Goal: Task Accomplishment & Management: Use online tool/utility

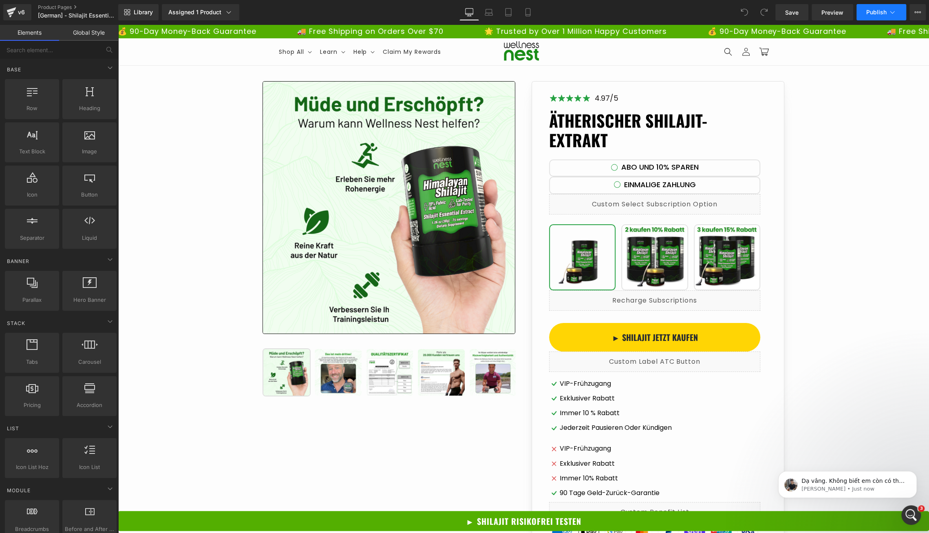
click at [894, 7] on button "Publish" at bounding box center [881, 12] width 50 height 16
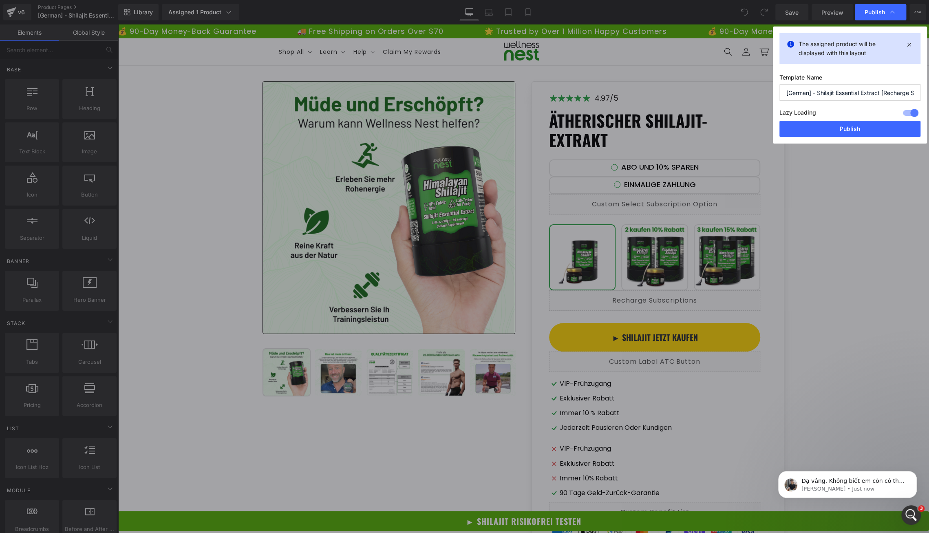
click at [909, 112] on div at bounding box center [911, 112] width 20 height 13
click at [885, 128] on button "Publish" at bounding box center [849, 129] width 141 height 16
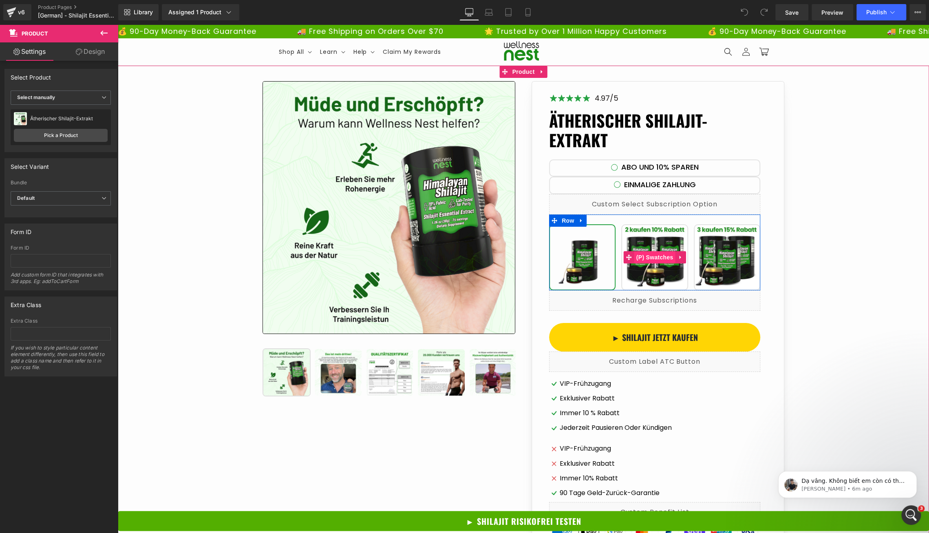
click at [656, 254] on span "(P) Swatches" at bounding box center [654, 257] width 41 height 12
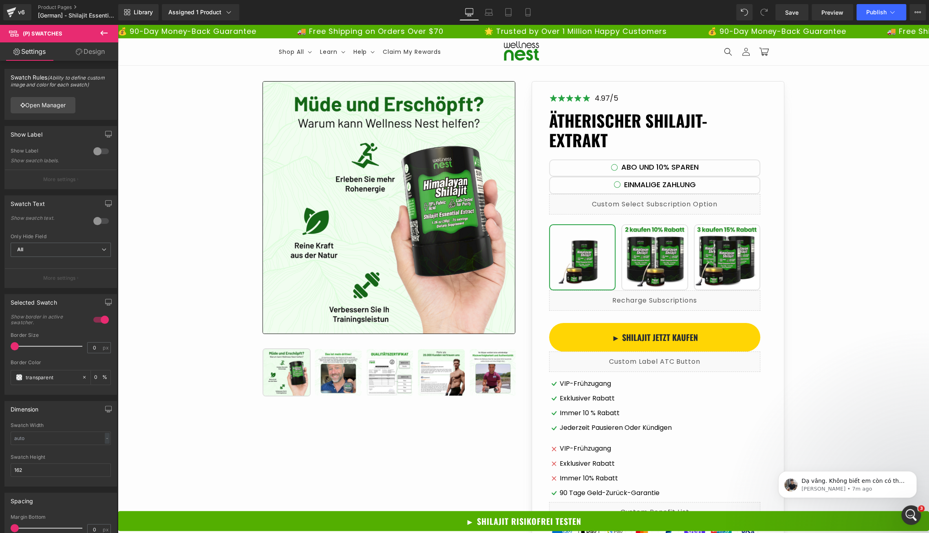
click at [99, 33] on icon at bounding box center [104, 33] width 10 height 10
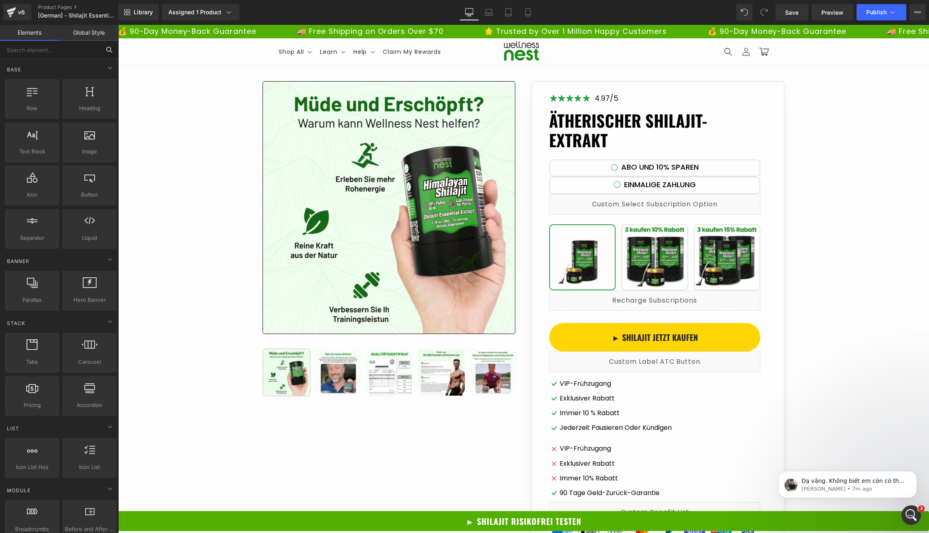
click at [53, 53] on input "text" at bounding box center [50, 50] width 100 height 18
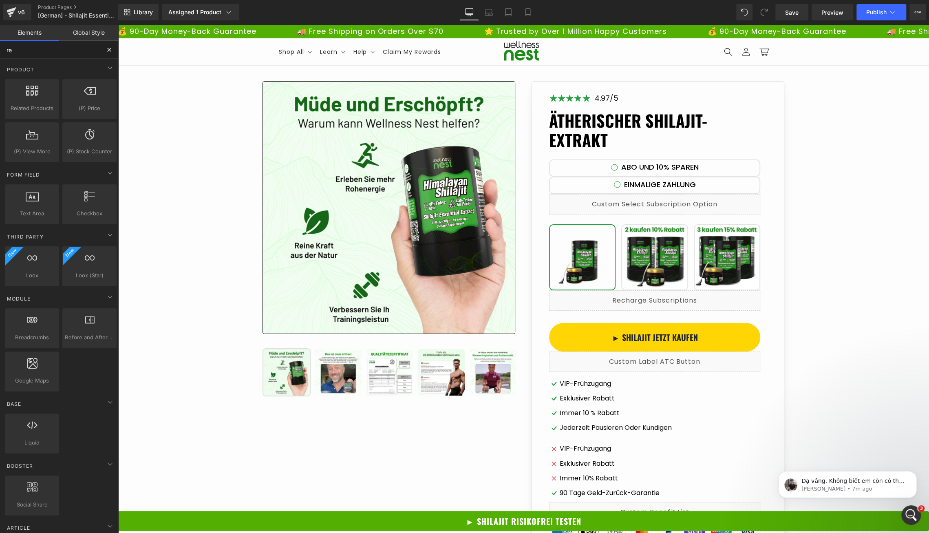
type input "rec"
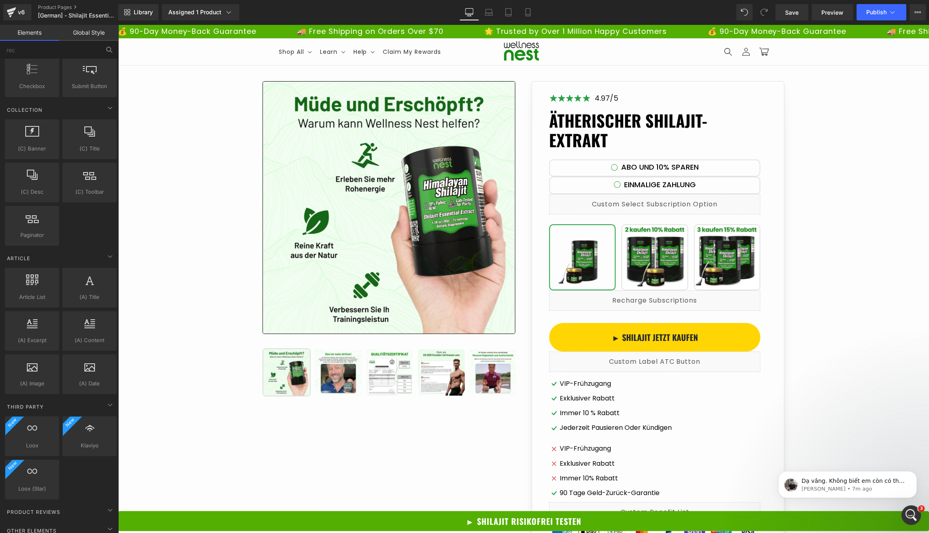
scroll to position [1401, 0]
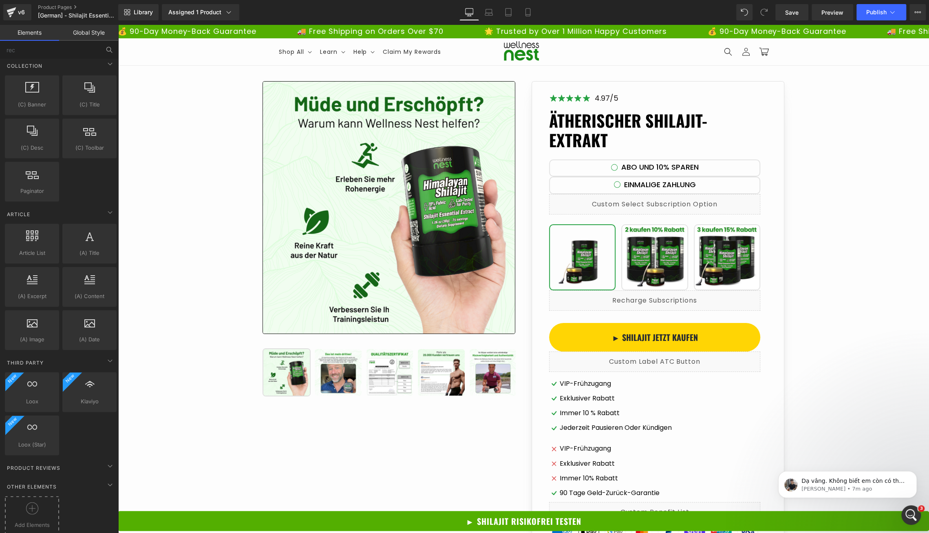
click at [37, 507] on div at bounding box center [32, 511] width 50 height 18
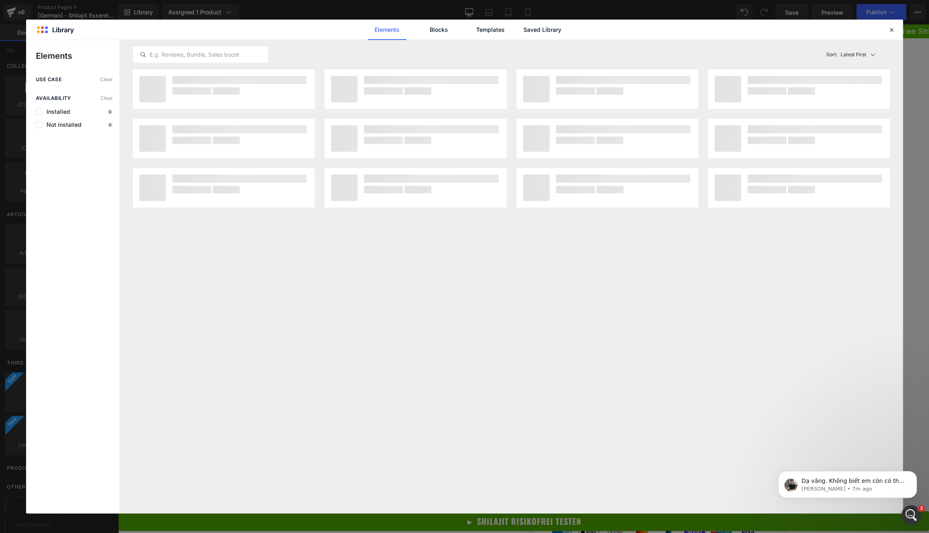
click at [76, 112] on div "Installed 0" at bounding box center [74, 111] width 77 height 7
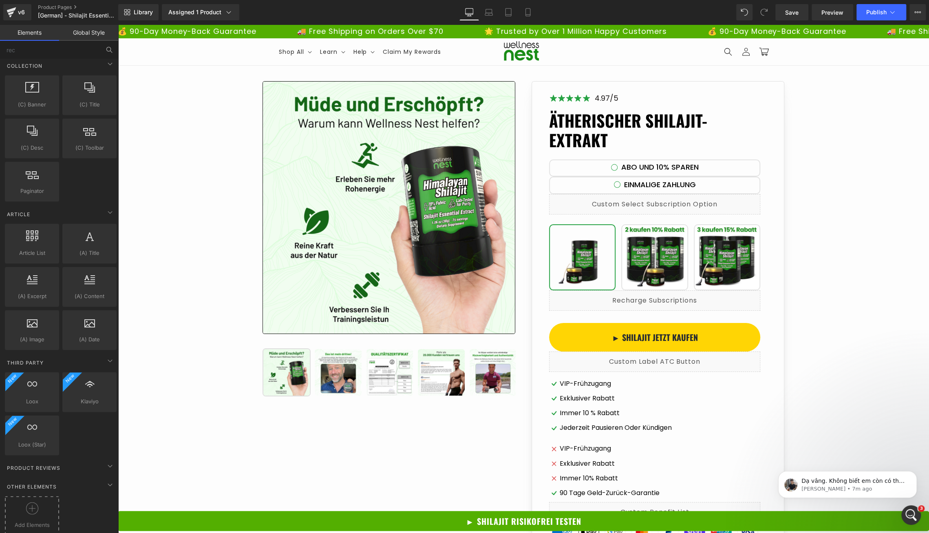
click at [25, 504] on div at bounding box center [32, 511] width 50 height 18
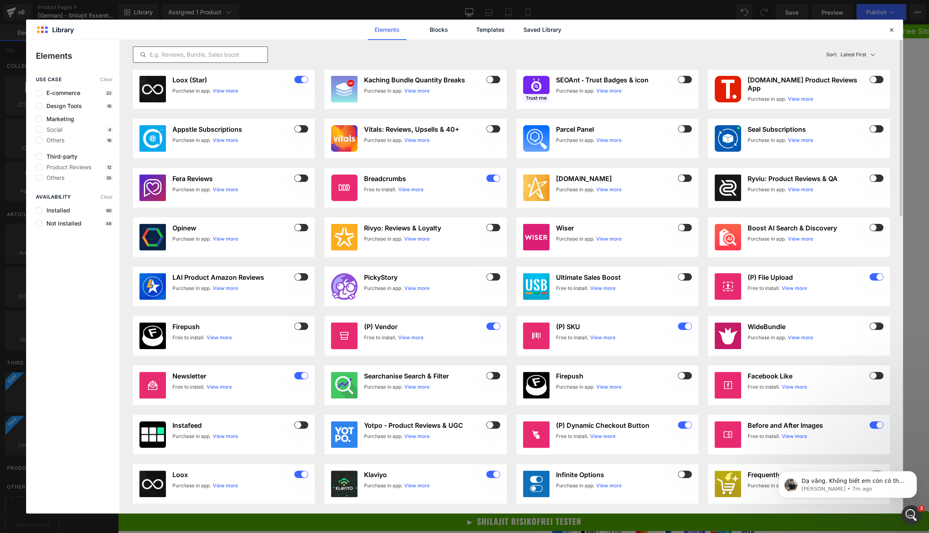
click at [199, 53] on input "text" at bounding box center [200, 55] width 134 height 10
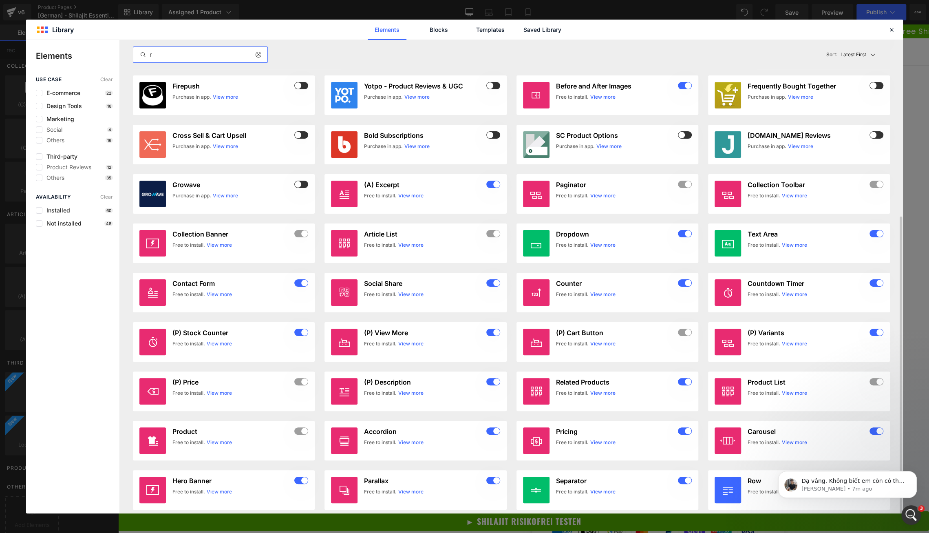
scroll to position [252, 0]
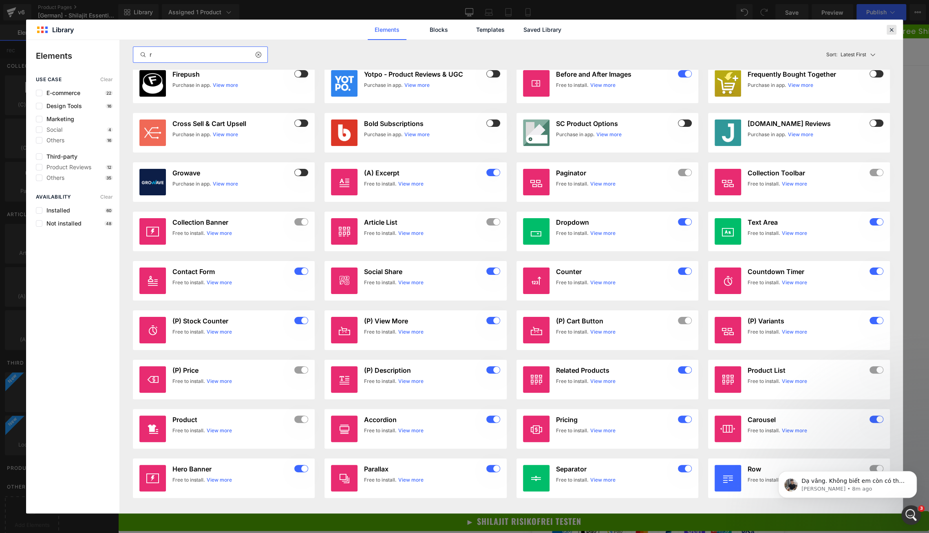
type input "r"
click at [889, 31] on icon at bounding box center [891, 29] width 7 height 7
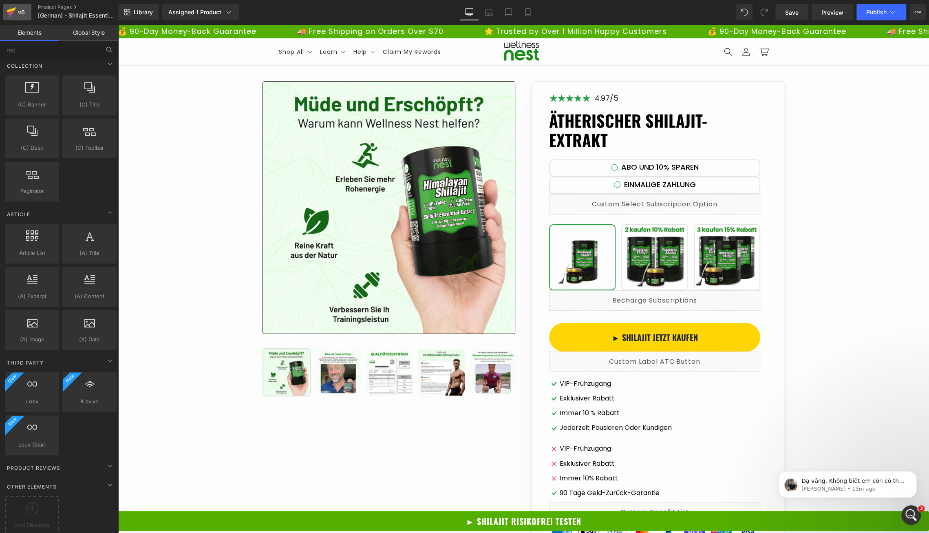
click at [16, 18] on icon at bounding box center [12, 12] width 10 height 20
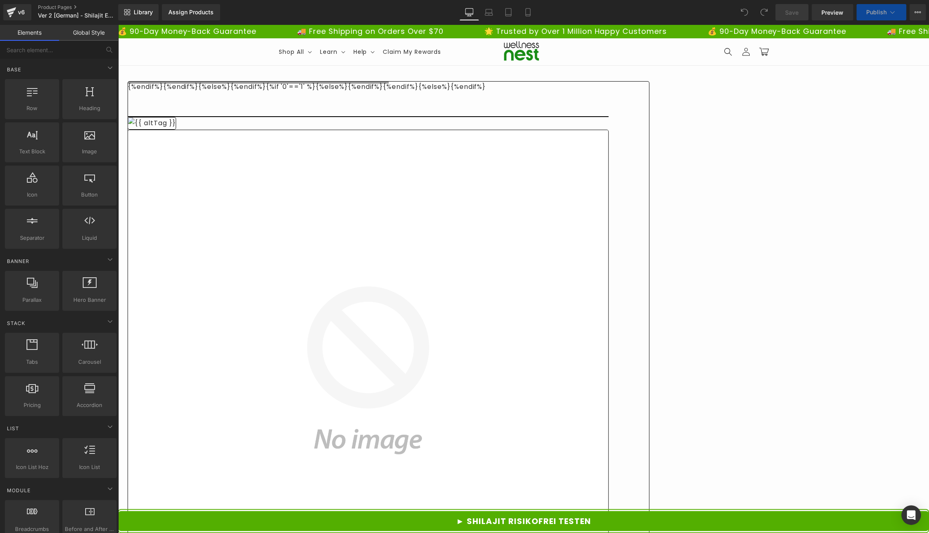
click at [264, 19] on div "Library Assign Products Product Preview Manage assigned products Desktop Deskto…" at bounding box center [523, 12] width 811 height 16
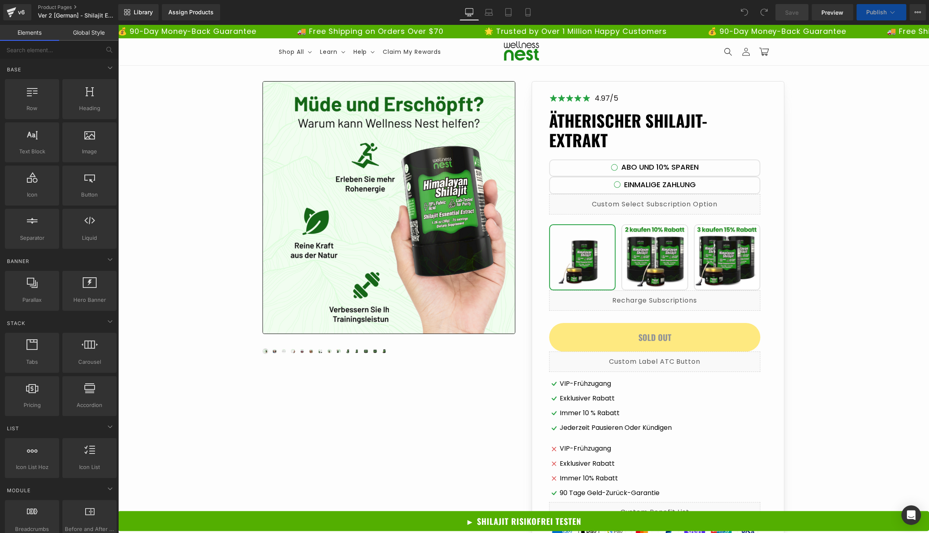
click at [261, 18] on div "Library Assign Products Product Preview No product match your search. Please tr…" at bounding box center [523, 12] width 811 height 16
click at [197, 9] on div "Assign Products" at bounding box center [190, 12] width 45 height 7
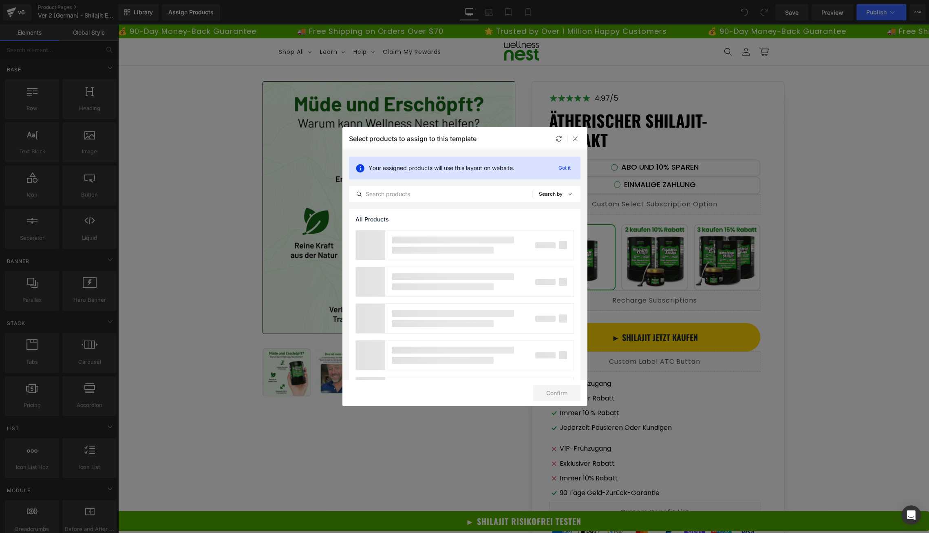
click at [569, 139] on div at bounding box center [567, 139] width 26 height 10
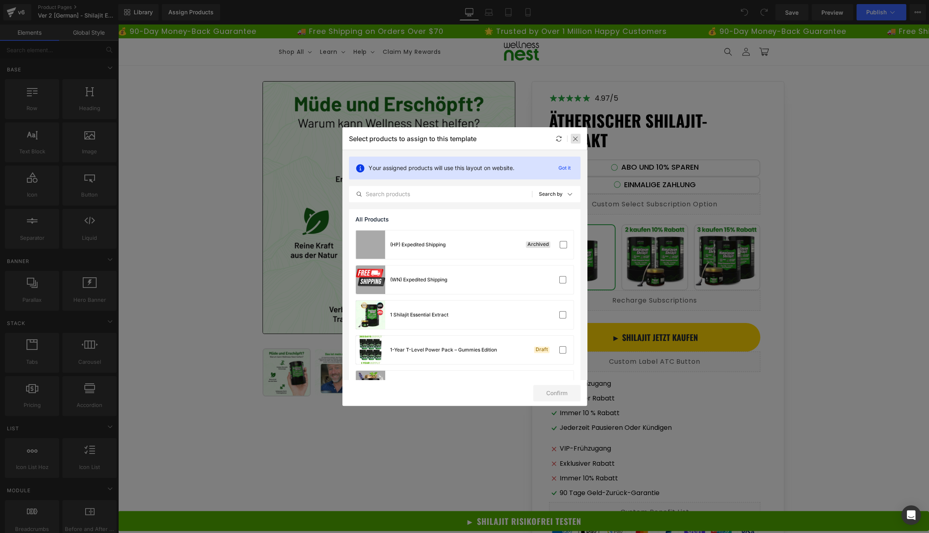
click at [575, 140] on icon at bounding box center [575, 138] width 7 height 7
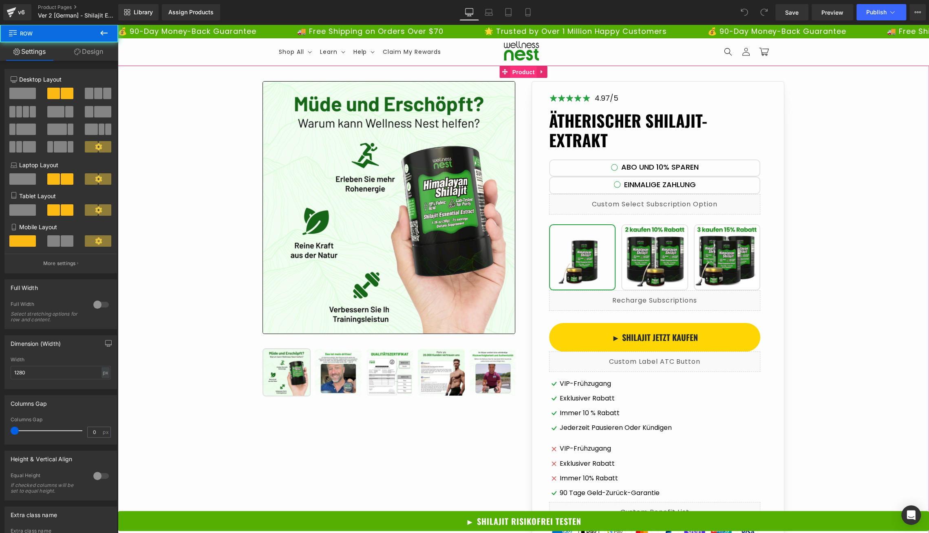
click at [521, 75] on span "Product" at bounding box center [523, 72] width 26 height 12
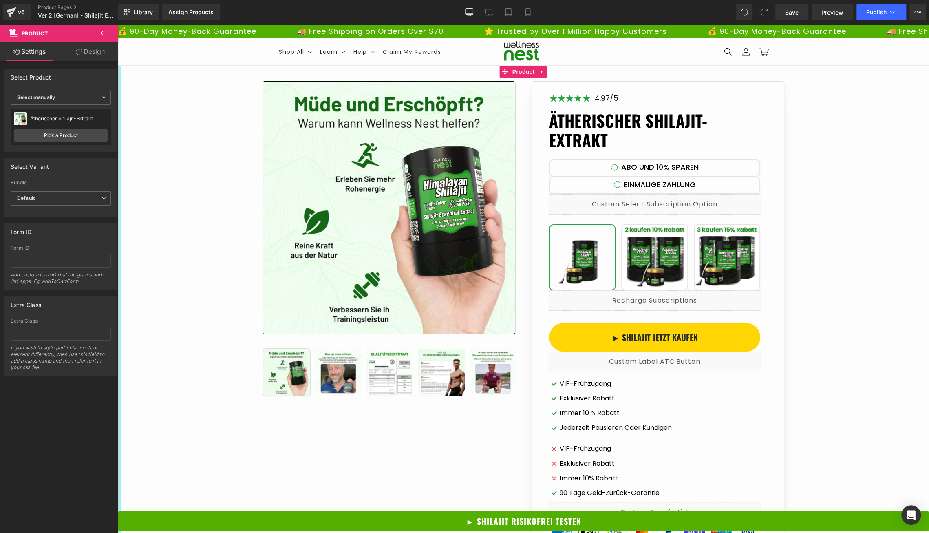
click at [108, 96] on div "Display by assigned product Select manually Select manually Display by assigned…" at bounding box center [61, 120] width 112 height 61
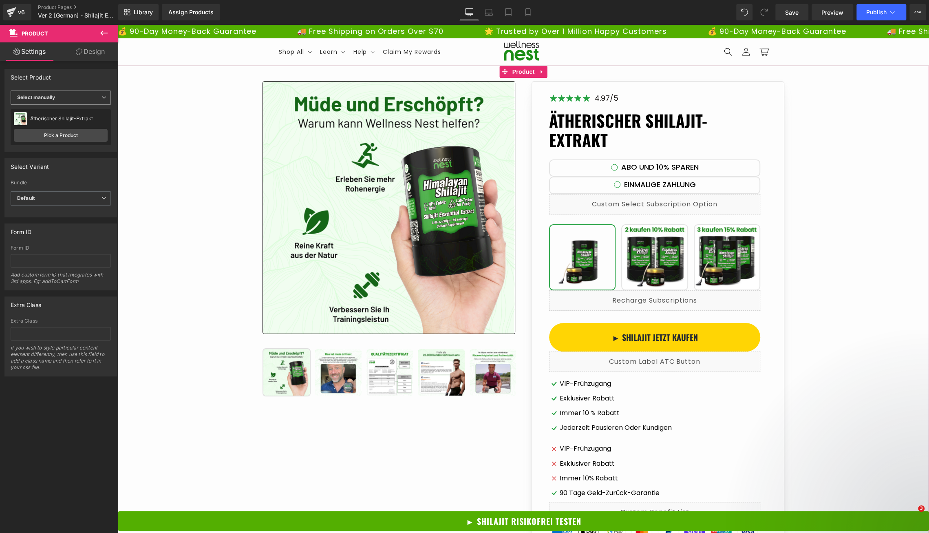
click at [101, 97] on icon at bounding box center [103, 97] width 5 height 5
click at [82, 112] on div "Display by assigned product" at bounding box center [56, 111] width 66 height 6
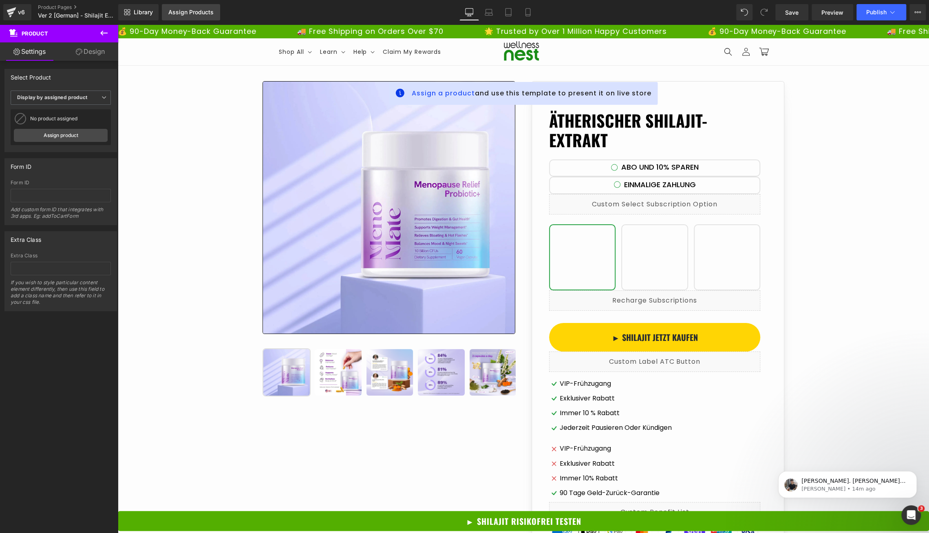
click at [199, 15] on div "Assign Products" at bounding box center [190, 12] width 45 height 7
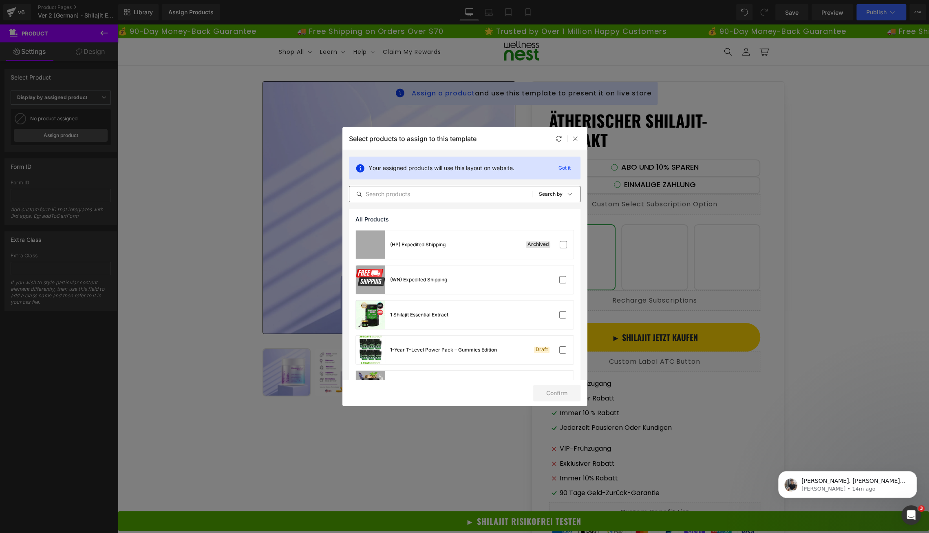
click at [387, 200] on div "All Products Shopify Collections Product Templates Shopify Collections Sort: Se…" at bounding box center [464, 194] width 231 height 16
click at [388, 194] on input "text" at bounding box center [440, 194] width 183 height 10
paste input "Ätherischer Shilajit-Extrakt"
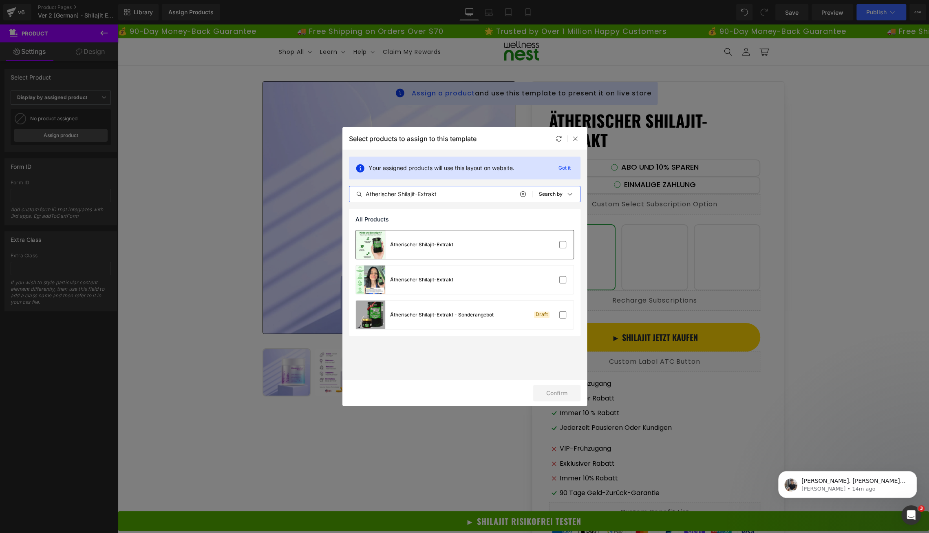
type input "Ätherischer Shilajit-Extrakt"
click at [483, 249] on div "Ätherischer Shilajit-Extrakt" at bounding box center [465, 244] width 218 height 29
click at [553, 398] on button "Confirm" at bounding box center [556, 393] width 47 height 16
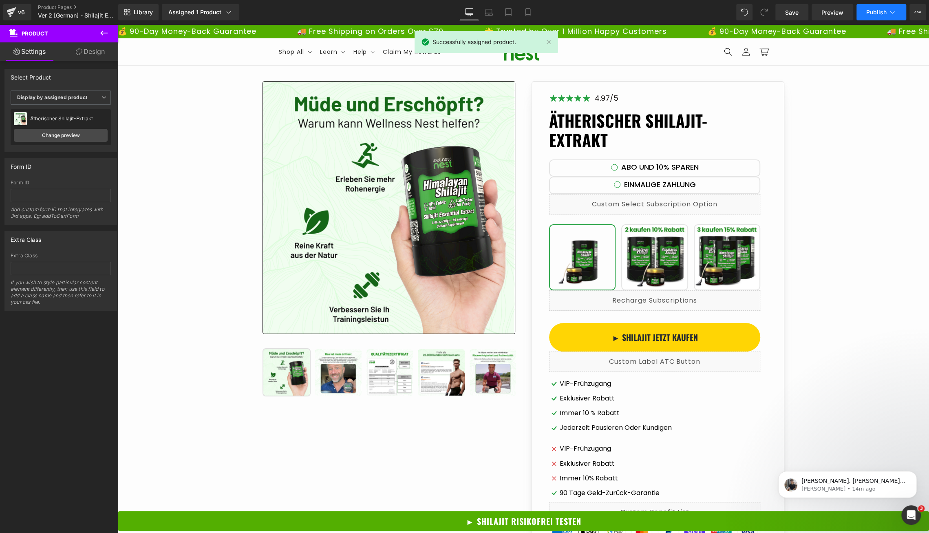
click at [875, 15] on span "Publish" at bounding box center [876, 12] width 20 height 7
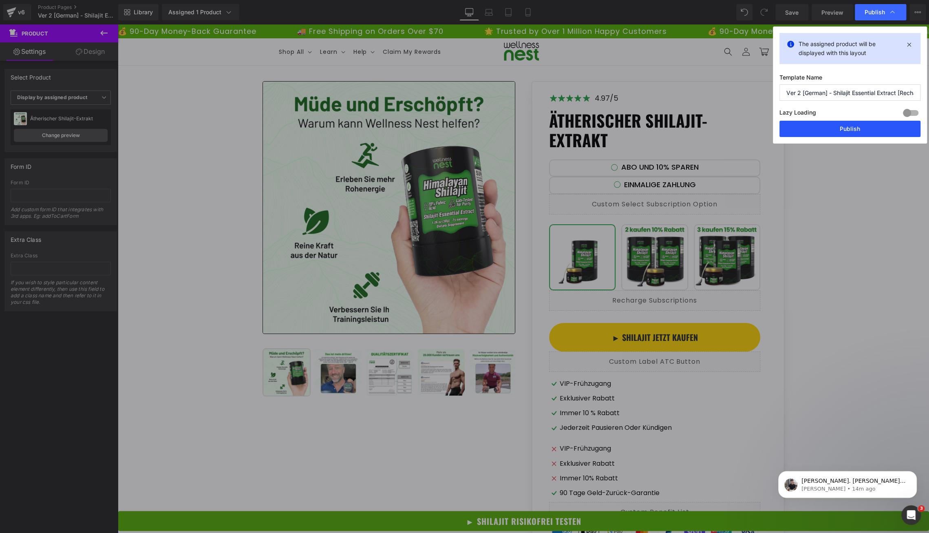
click at [865, 126] on button "Publish" at bounding box center [849, 129] width 141 height 16
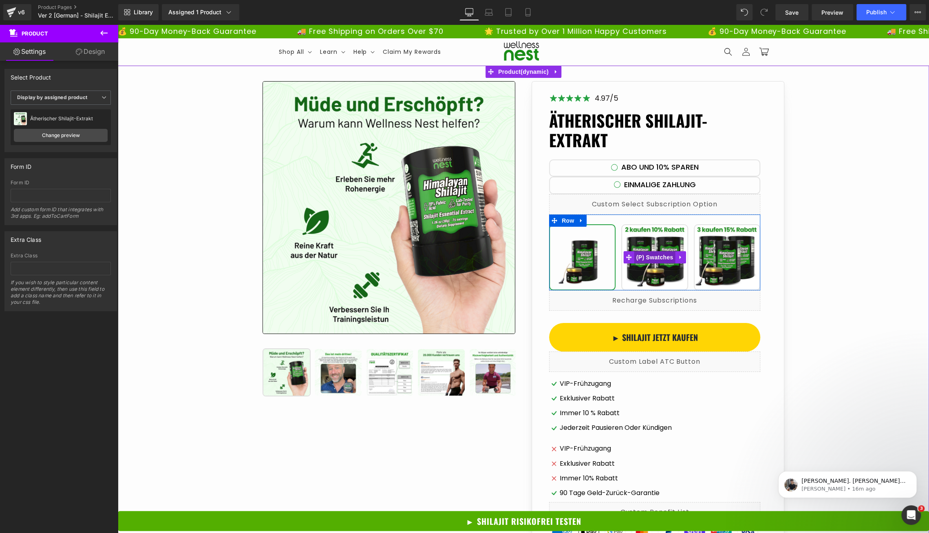
click at [659, 260] on span "(P) Swatches" at bounding box center [654, 257] width 41 height 12
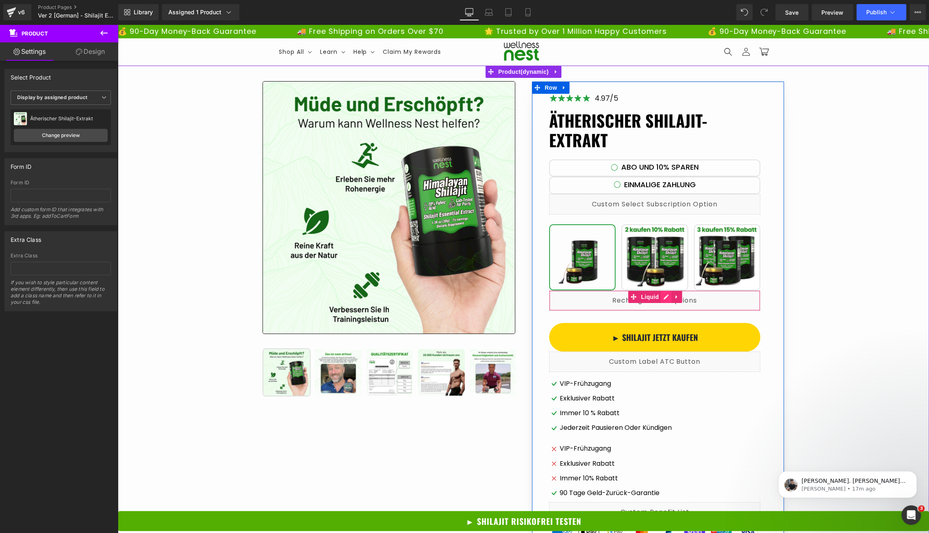
click at [666, 295] on div "Liquid" at bounding box center [654, 300] width 211 height 20
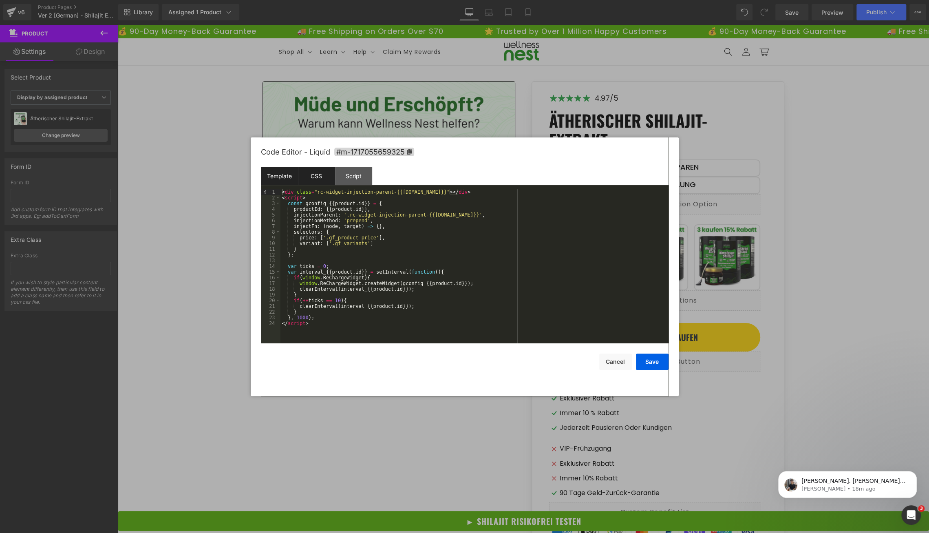
click at [308, 169] on div "CSS" at bounding box center [316, 176] width 37 height 18
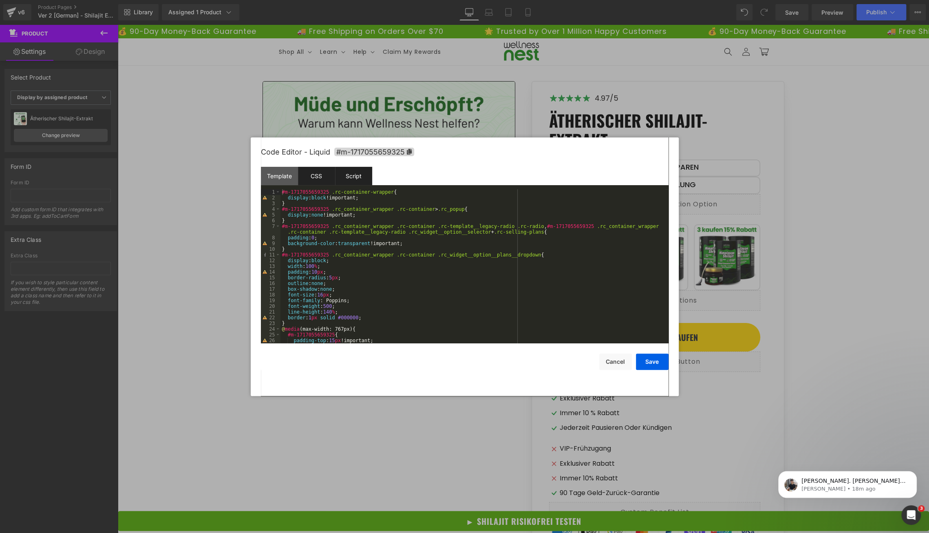
click at [361, 179] on div "Script" at bounding box center [353, 176] width 37 height 18
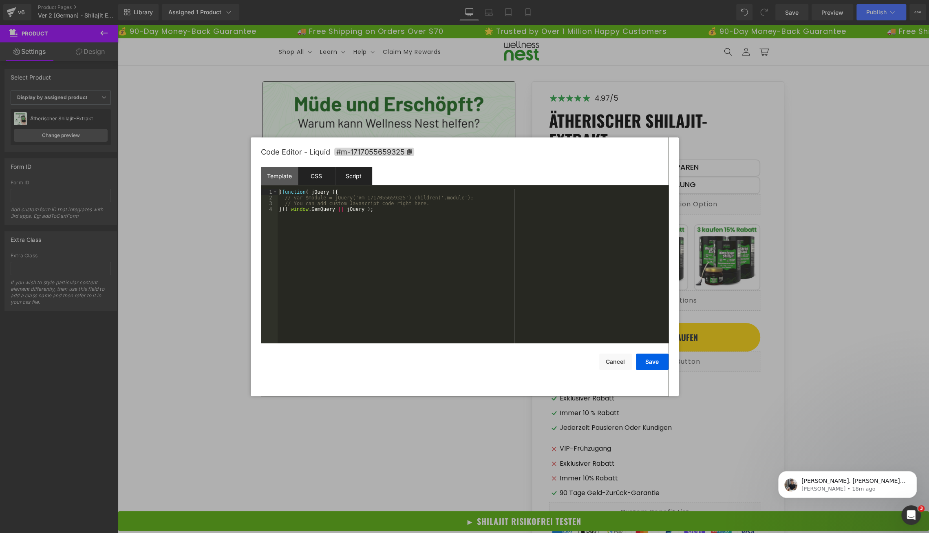
click at [320, 177] on div "CSS" at bounding box center [316, 176] width 37 height 18
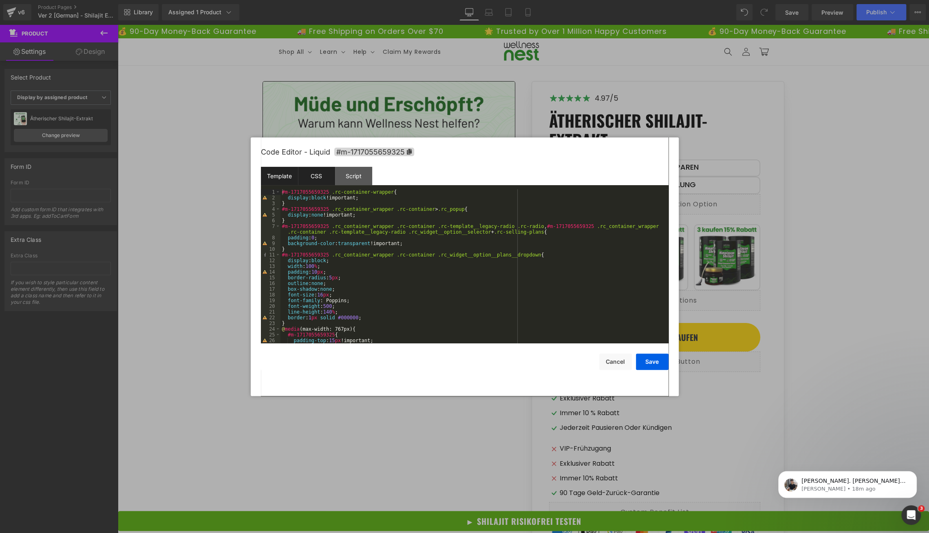
click at [288, 176] on div "Template" at bounding box center [279, 176] width 37 height 18
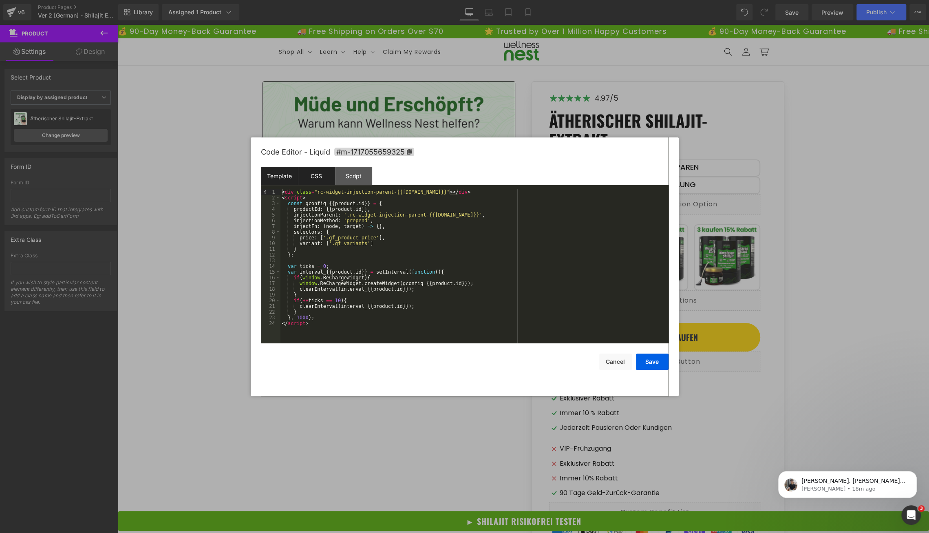
click at [326, 181] on div "CSS" at bounding box center [316, 176] width 37 height 18
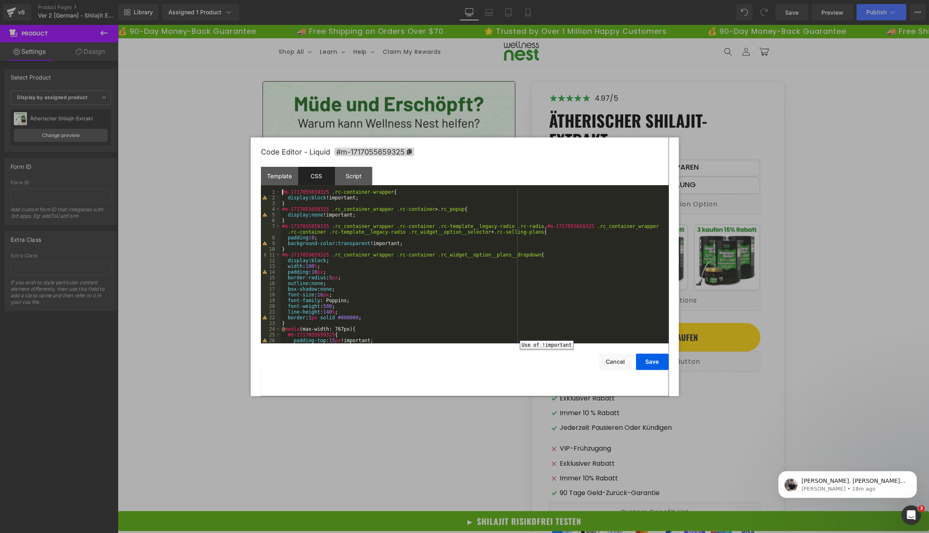
click at [263, 197] on div "2" at bounding box center [271, 198] width 20 height 6
click at [263, 199] on div "2" at bounding box center [271, 198] width 20 height 6
click at [306, 194] on div "#m-1717055659325 .rc-container-wrapper { display : block !important; } #m-17170…" at bounding box center [472, 271] width 385 height 165
click at [609, 361] on button "Cancel" at bounding box center [615, 361] width 33 height 16
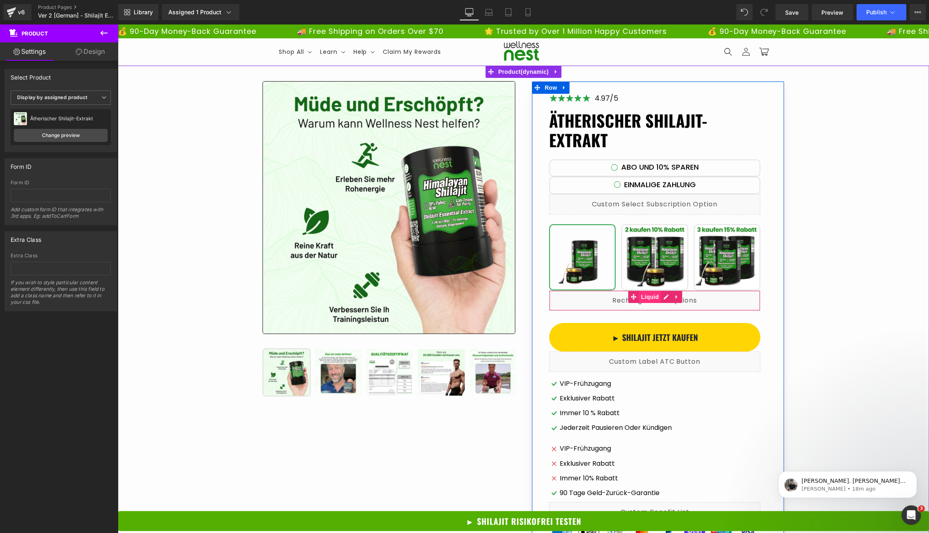
click at [653, 293] on span "Liquid" at bounding box center [650, 297] width 22 height 12
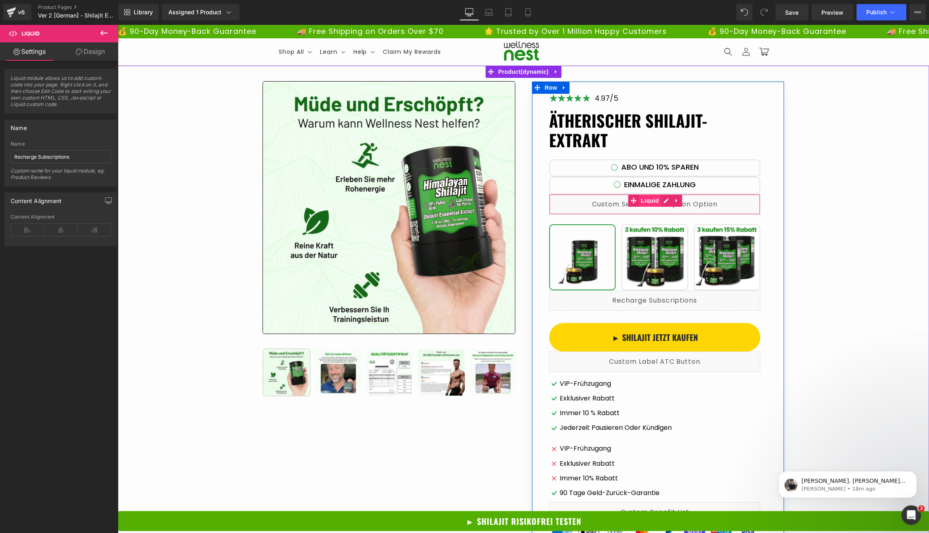
click at [654, 196] on span "Liquid" at bounding box center [650, 200] width 22 height 12
click at [666, 201] on div "Liquid" at bounding box center [654, 204] width 211 height 20
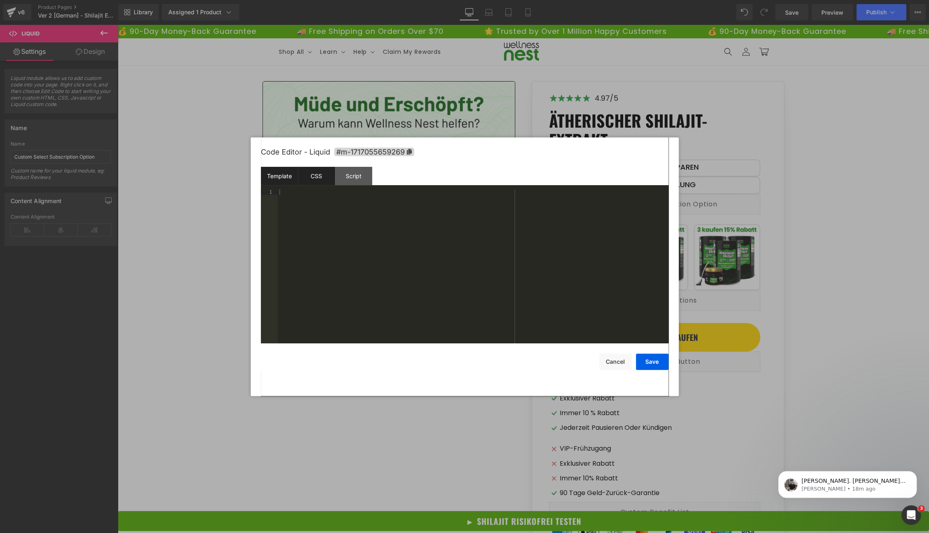
click at [319, 174] on div "CSS" at bounding box center [316, 176] width 37 height 18
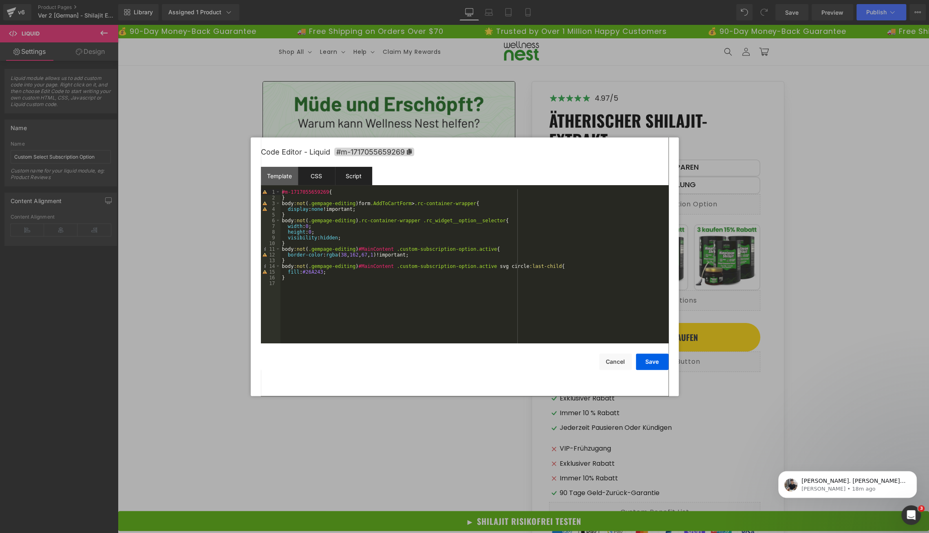
click at [345, 174] on div "Script" at bounding box center [353, 176] width 37 height 18
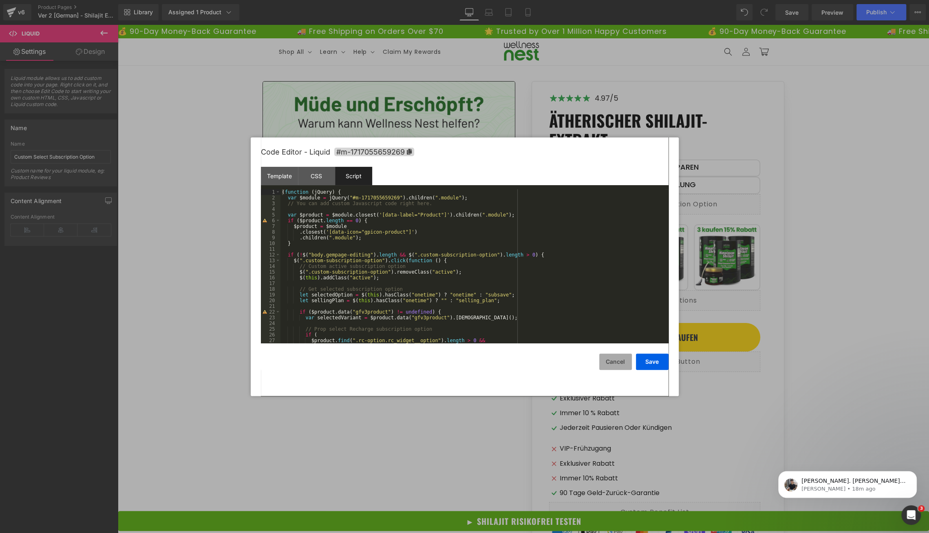
click at [611, 362] on button "Cancel" at bounding box center [615, 361] width 33 height 16
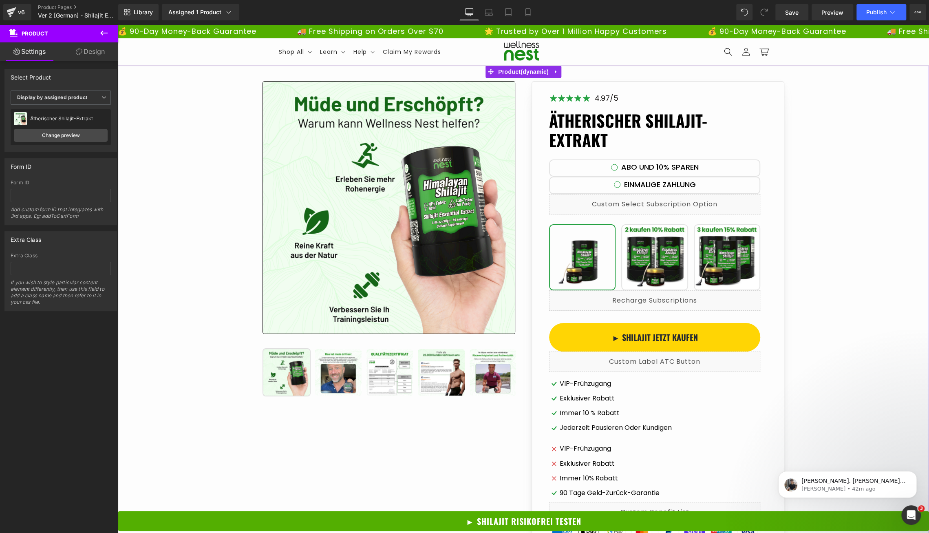
click at [44, 169] on div "Form ID" at bounding box center [61, 166] width 112 height 15
click at [651, 294] on span "Liquid" at bounding box center [650, 297] width 22 height 12
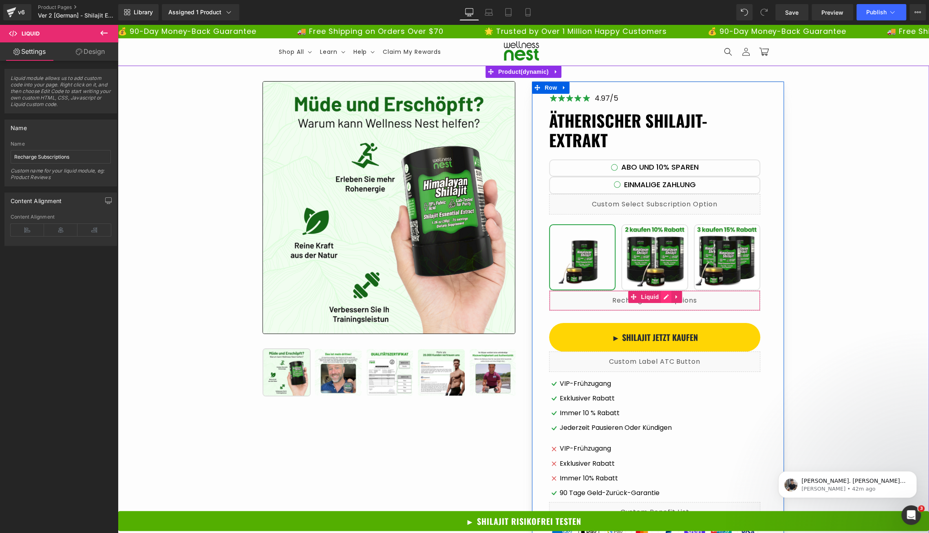
click at [664, 297] on div "Liquid" at bounding box center [654, 300] width 211 height 20
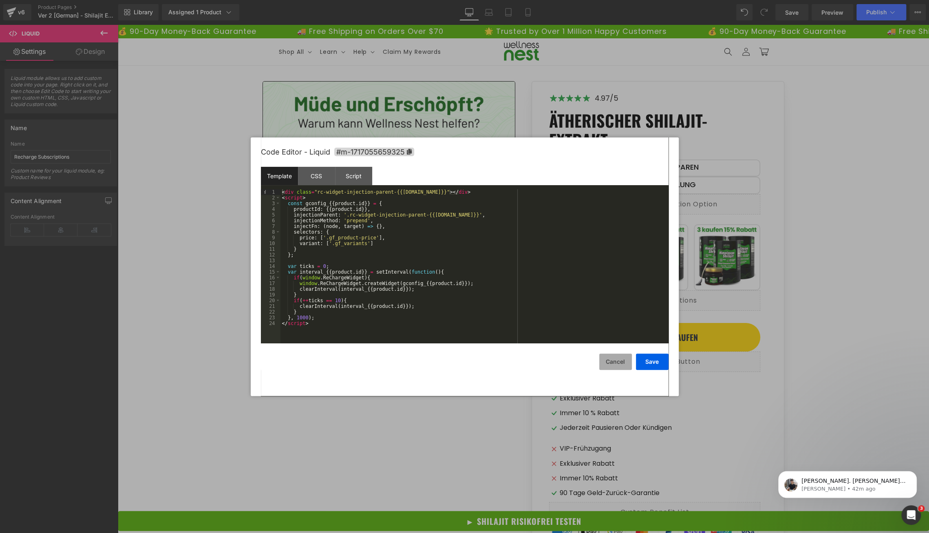
click at [609, 364] on button "Cancel" at bounding box center [615, 361] width 33 height 16
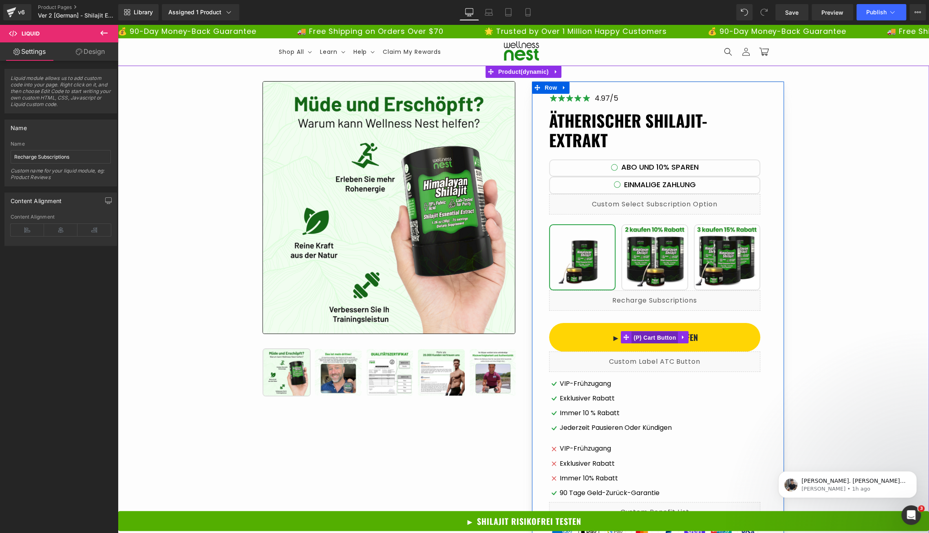
click at [652, 340] on span "(P) Cart Button" at bounding box center [654, 337] width 46 height 12
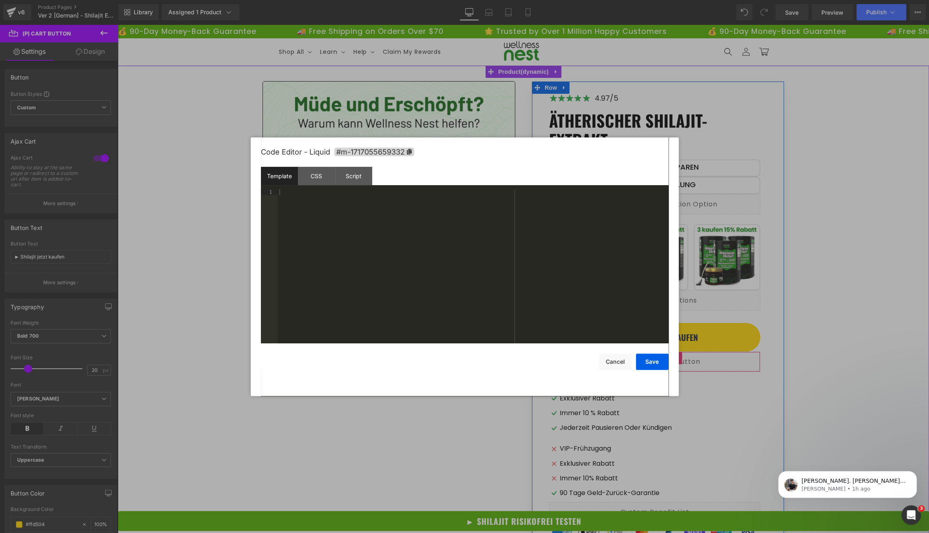
click at [663, 357] on div "Liquid" at bounding box center [654, 361] width 211 height 20
click at [316, 180] on div "CSS" at bounding box center [316, 176] width 37 height 18
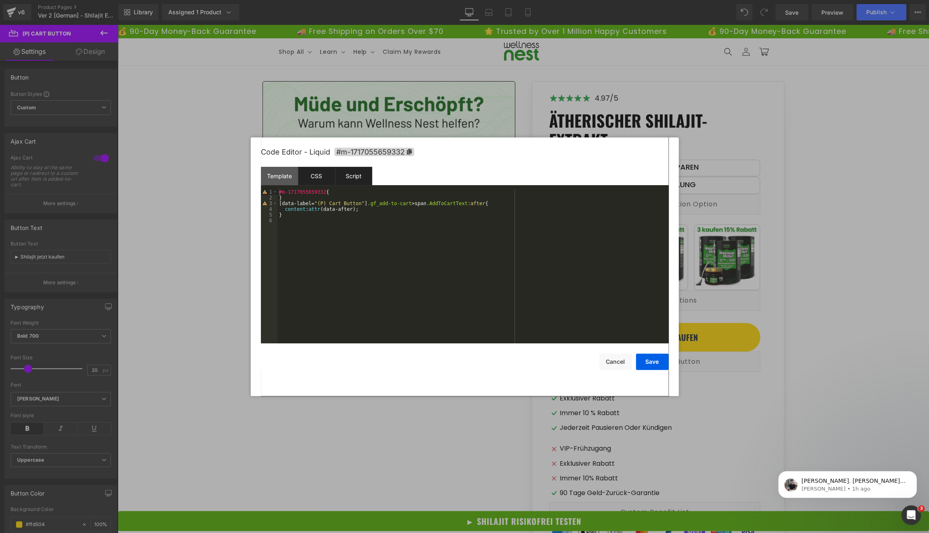
click at [348, 179] on div "Script" at bounding box center [353, 176] width 37 height 18
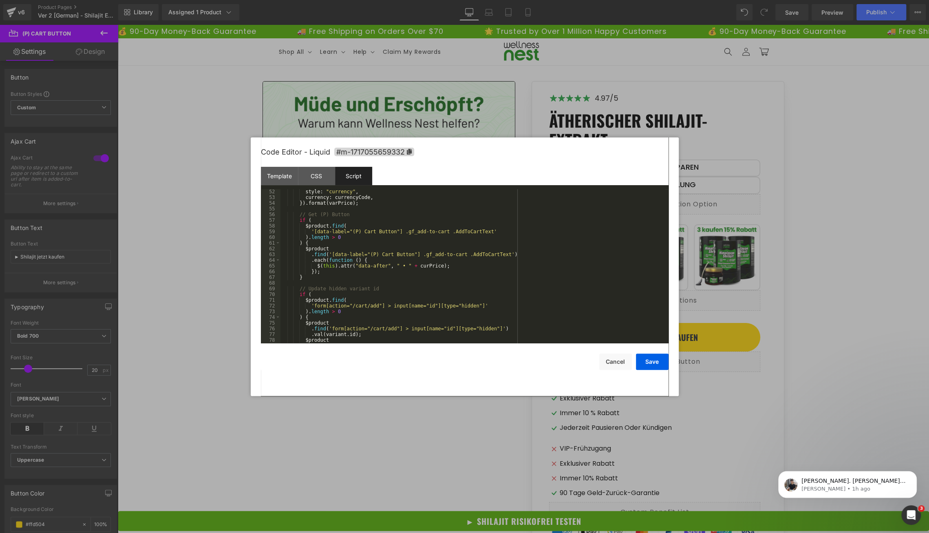
scroll to position [325, 0]
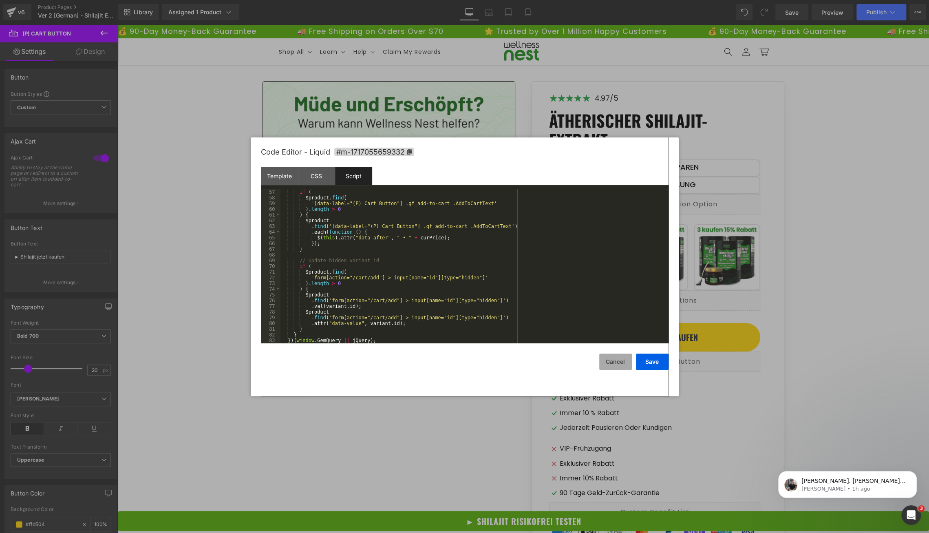
click at [610, 357] on button "Cancel" at bounding box center [615, 361] width 33 height 16
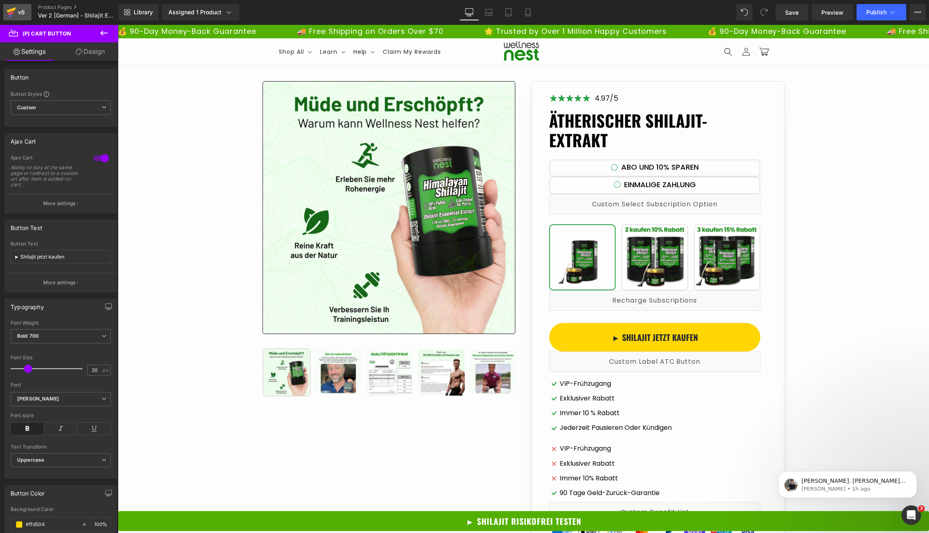
click at [23, 13] on div "v6" at bounding box center [21, 12] width 10 height 11
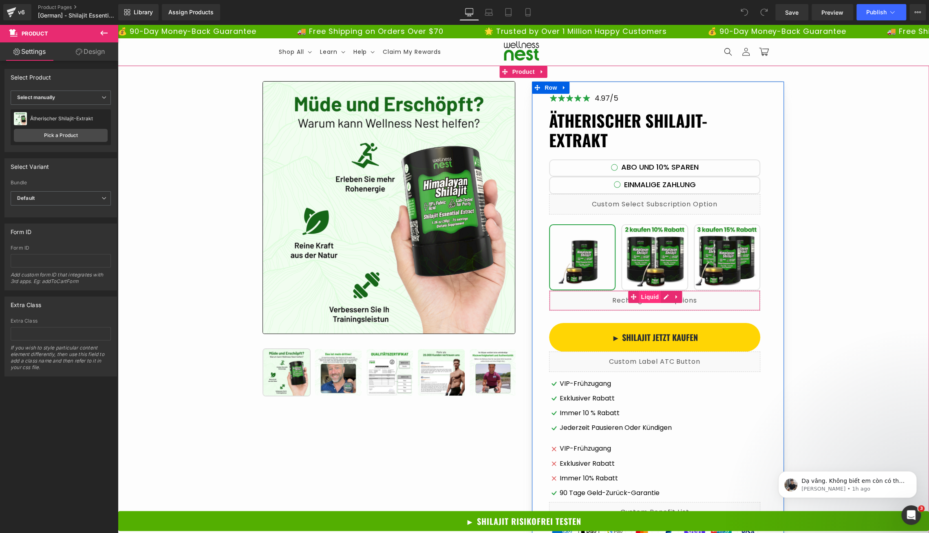
click at [652, 297] on span "Liquid" at bounding box center [650, 297] width 22 height 12
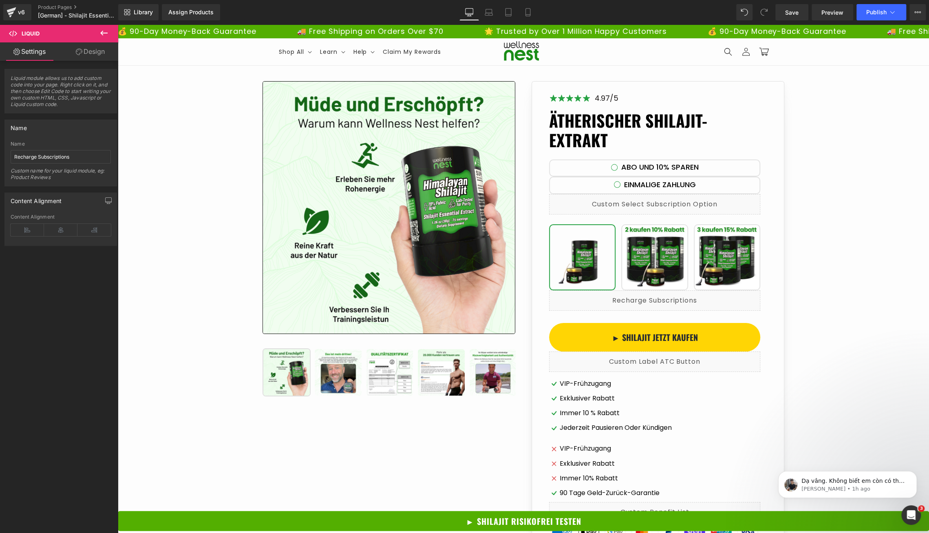
click at [107, 32] on icon at bounding box center [104, 33] width 10 height 10
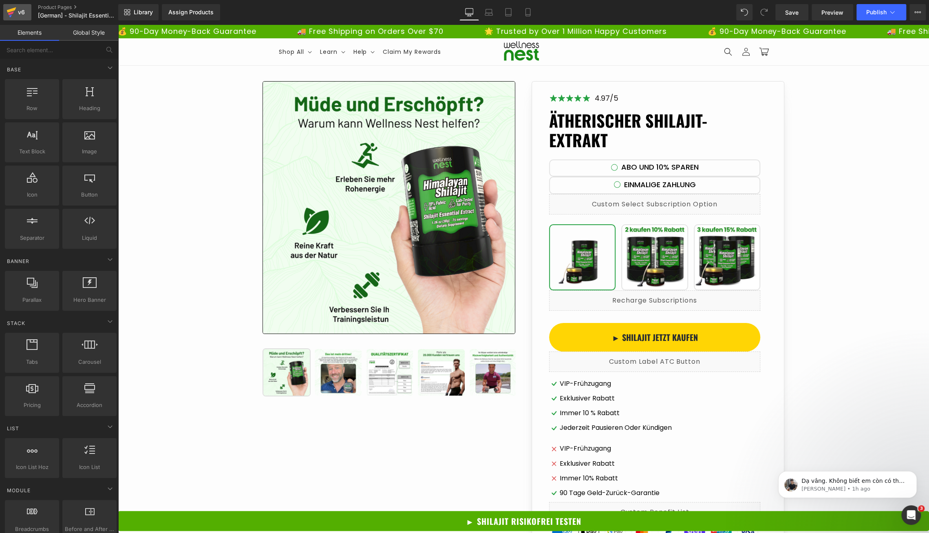
click at [17, 13] on div "v6" at bounding box center [21, 12] width 10 height 11
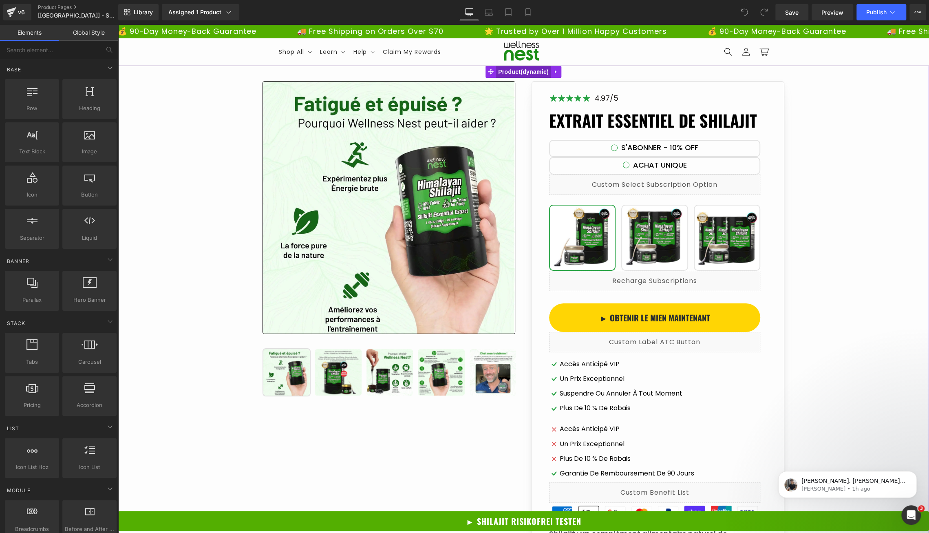
click at [515, 67] on span "Product" at bounding box center [523, 72] width 55 height 12
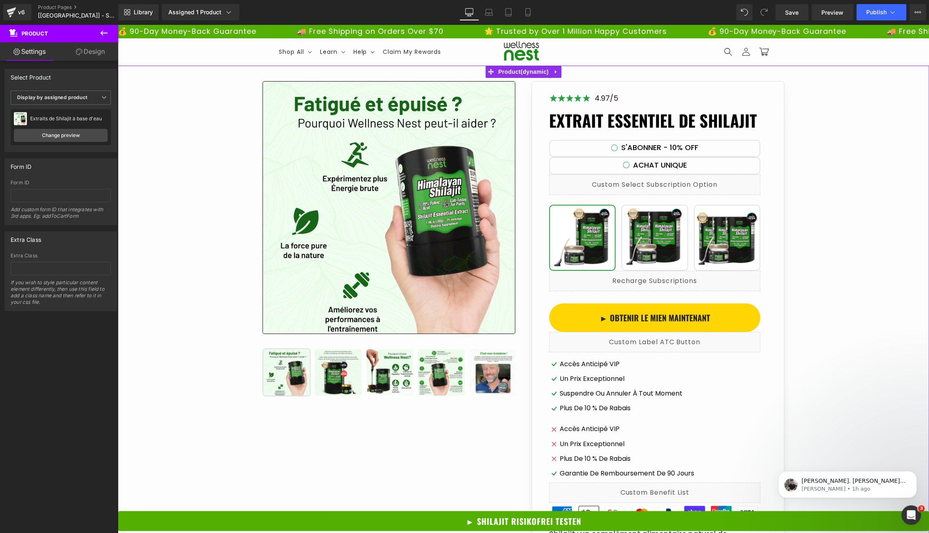
drag, startPoint x: 610, startPoint y: 239, endPoint x: 493, endPoint y: 214, distance: 120.3
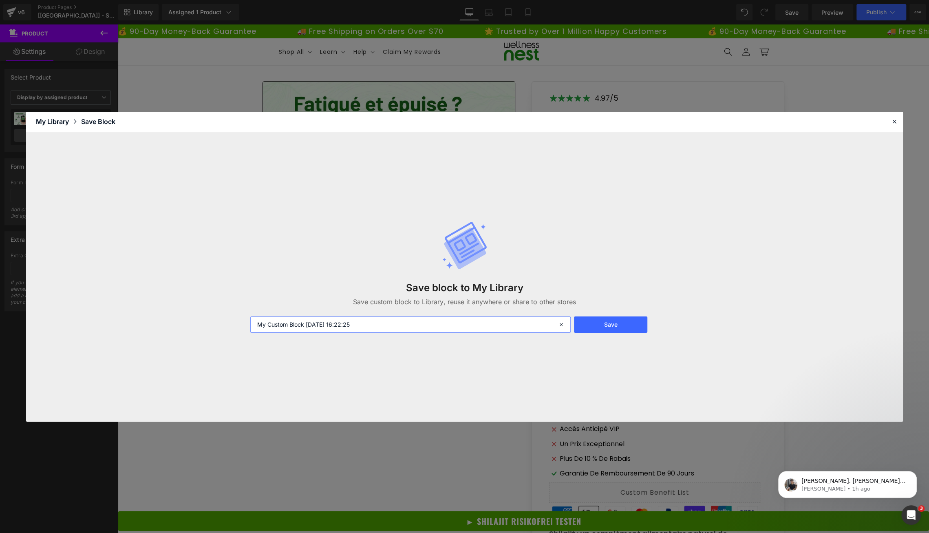
click at [412, 326] on input "My Custom Block 2025-08-18 16:22:25" at bounding box center [410, 324] width 321 height 16
type input "sub product detai"
click at [628, 333] on div "Save block to My Library Save custom block to Library, reuse it anywhere or sha…" at bounding box center [464, 277] width 438 height 144
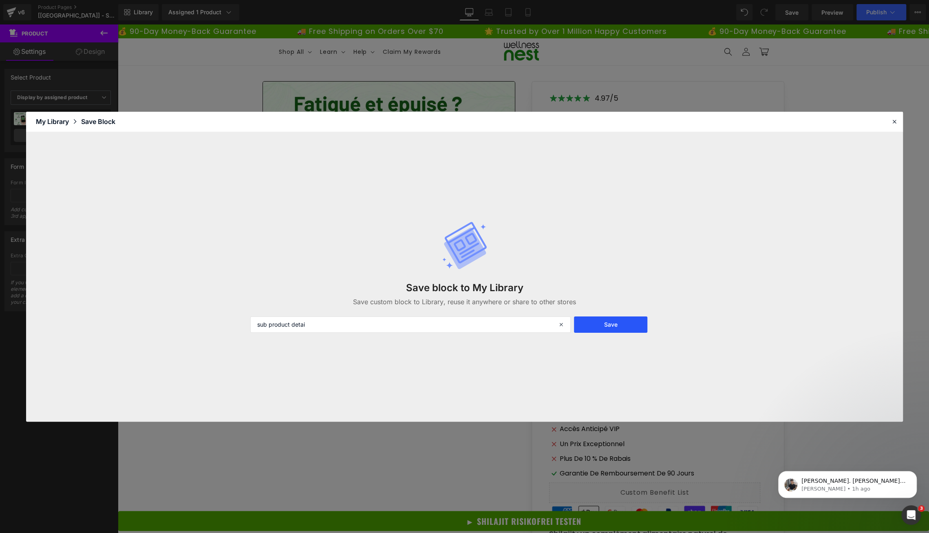
click at [627, 324] on button "Save" at bounding box center [610, 324] width 73 height 16
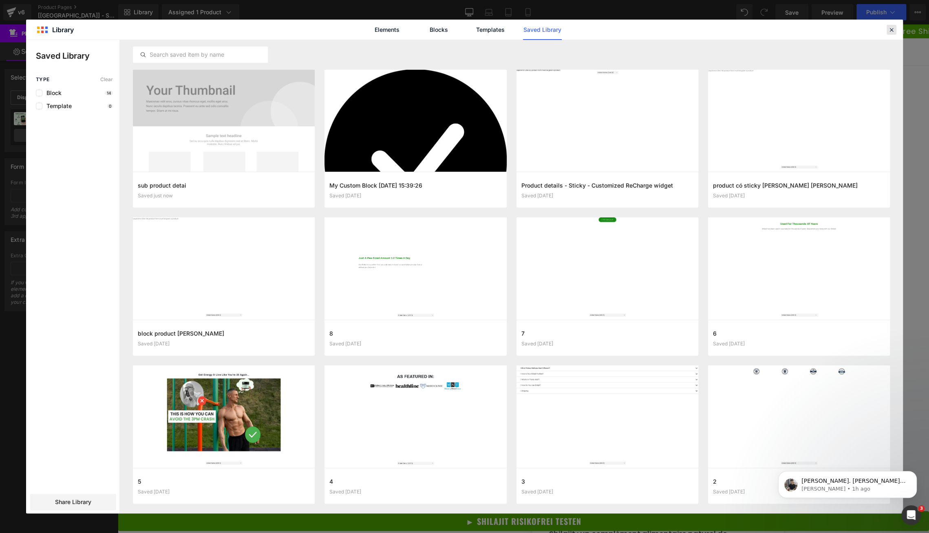
click at [890, 32] on icon at bounding box center [891, 29] width 7 height 7
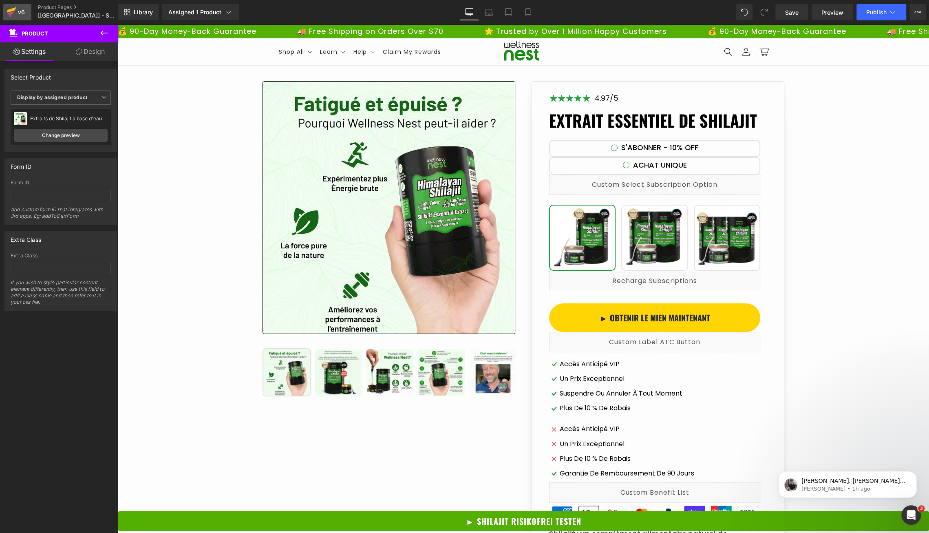
click at [16, 13] on div "v6" at bounding box center [21, 12] width 10 height 11
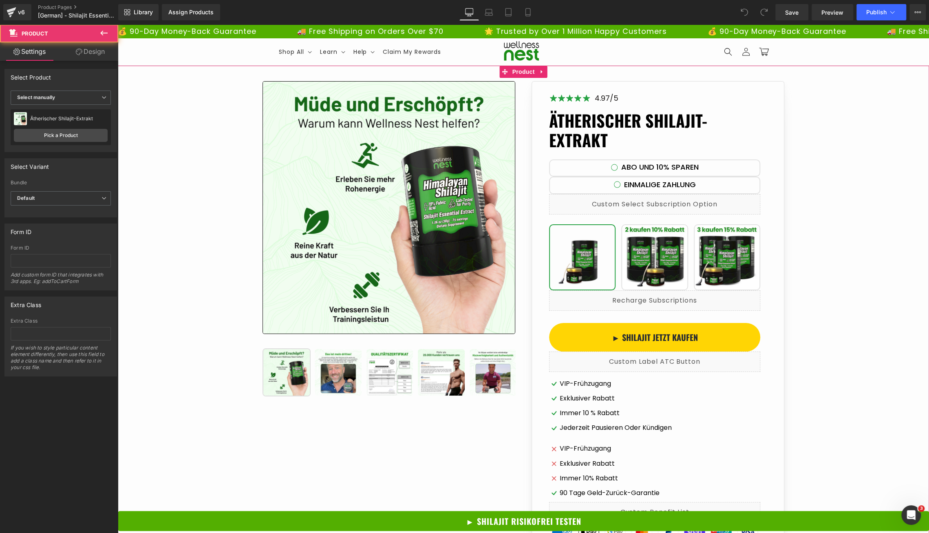
click at [90, 94] on span "Select manually" at bounding box center [61, 97] width 100 height 14
click at [72, 109] on div "Display by assigned product" at bounding box center [56, 111] width 66 height 6
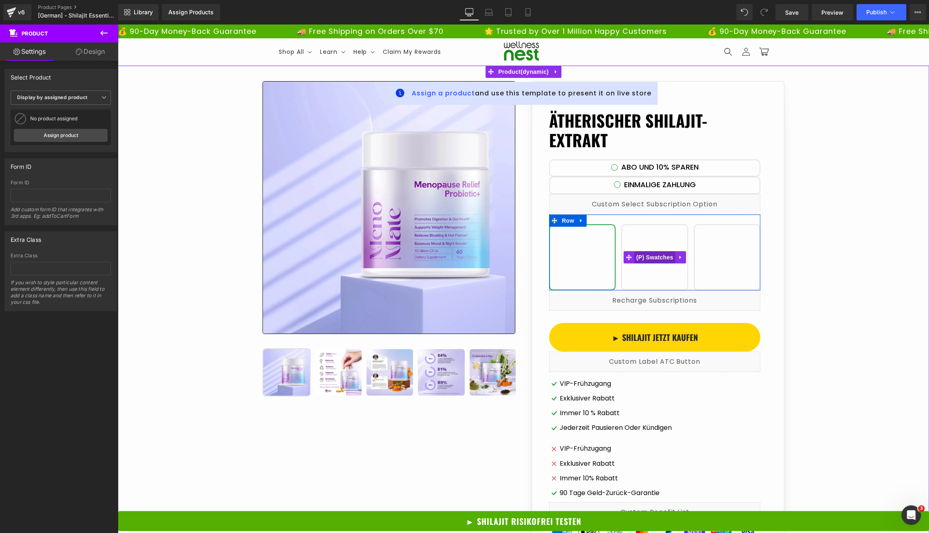
click at [650, 260] on span "(P) Swatches" at bounding box center [654, 257] width 41 height 12
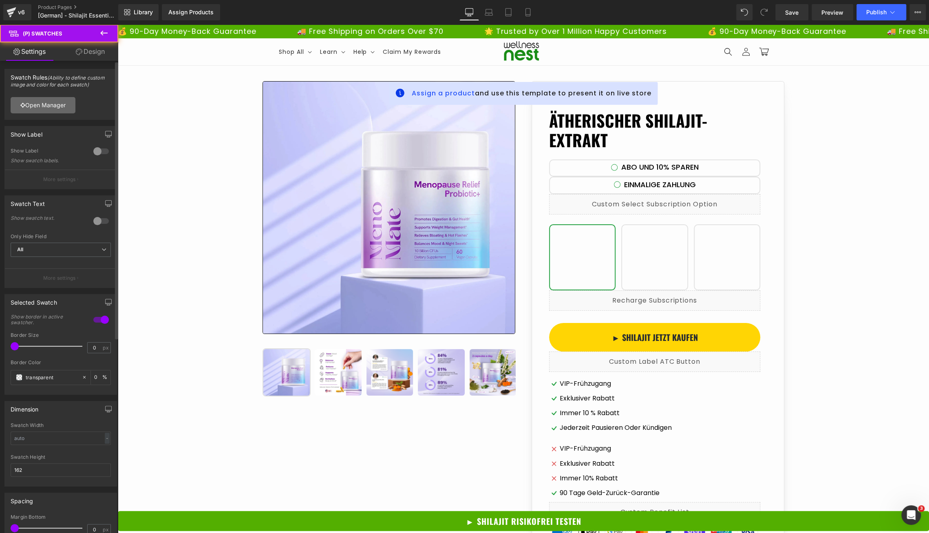
click at [61, 106] on link "Open Manager" at bounding box center [43, 105] width 65 height 16
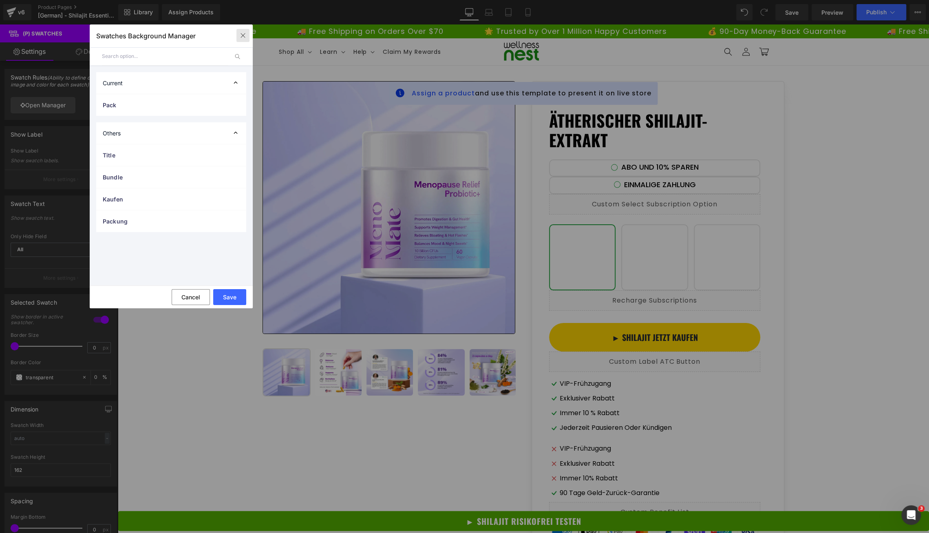
click at [242, 32] on icon "button" at bounding box center [243, 35] width 7 height 7
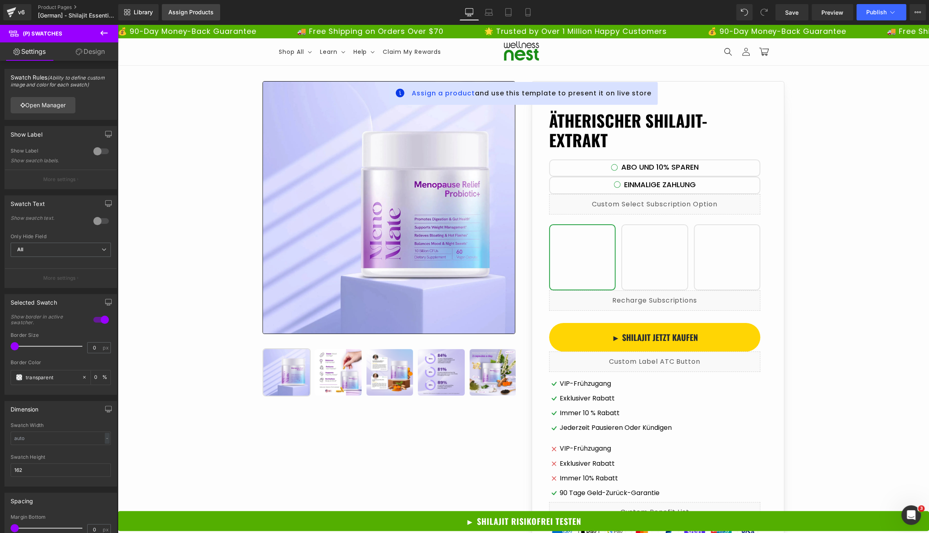
click at [206, 13] on div "Assign Products" at bounding box center [190, 12] width 45 height 7
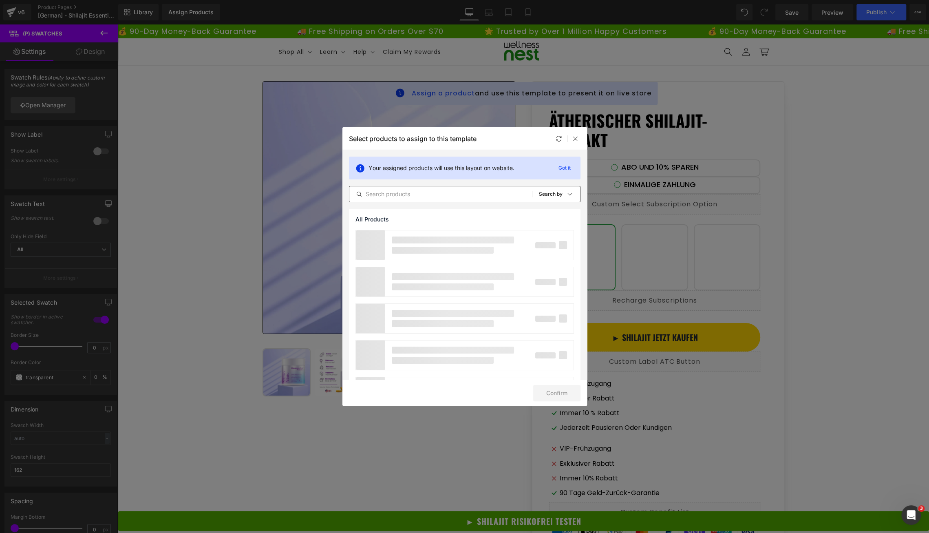
click at [390, 194] on input "text" at bounding box center [440, 194] width 183 height 10
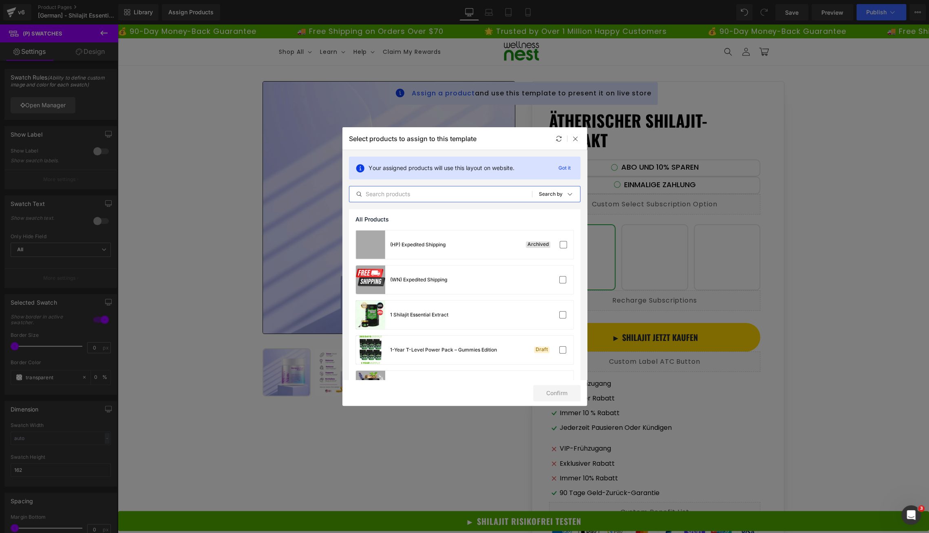
paste input "Ätherischer Shilajit-Extrakt"
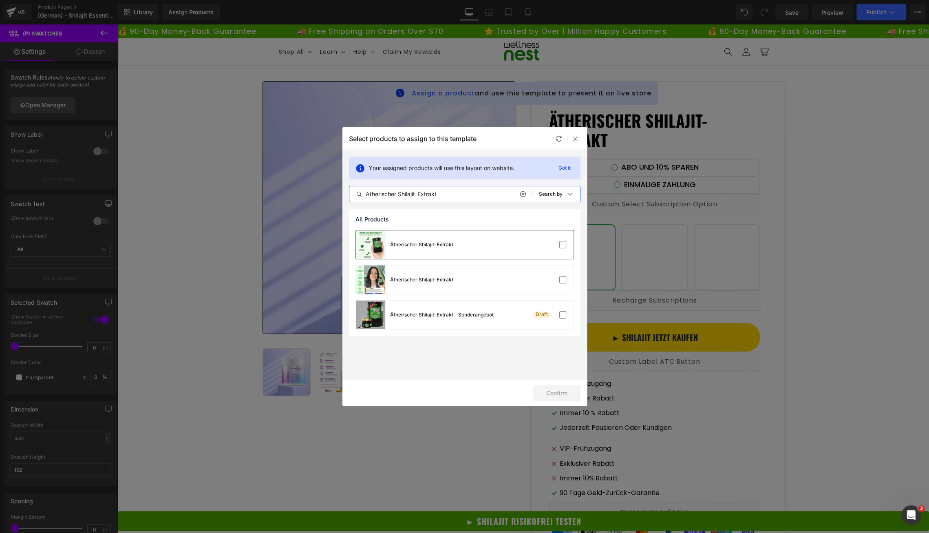
type input "Ätherischer Shilajit-Extrakt"
click at [551, 244] on div at bounding box center [549, 244] width 36 height 8
click at [561, 397] on button "Confirm" at bounding box center [556, 393] width 47 height 16
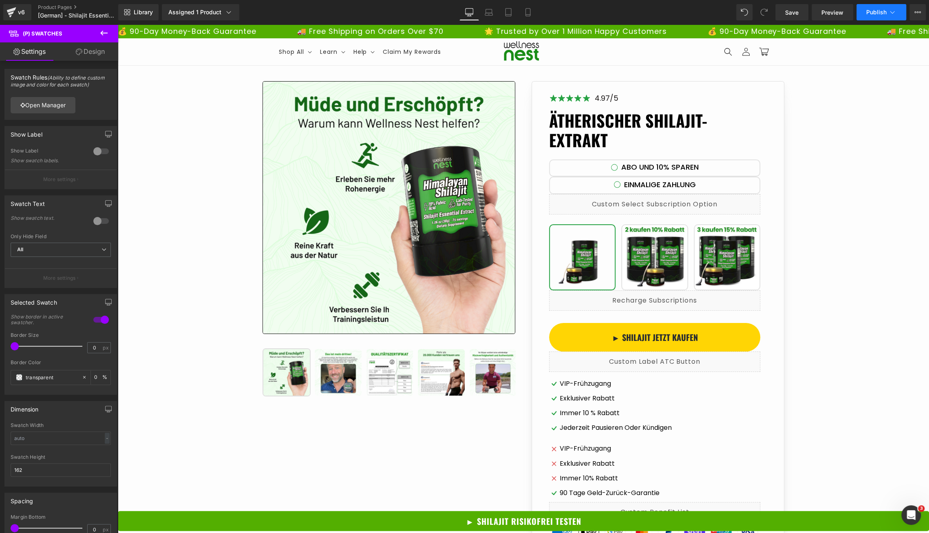
click at [886, 13] on button "Publish" at bounding box center [881, 12] width 50 height 16
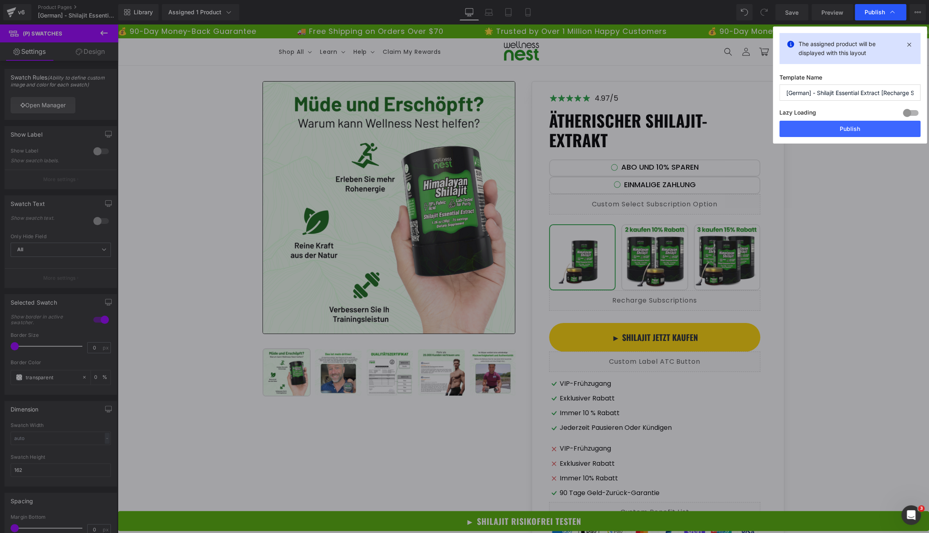
click at [875, 11] on span "Publish" at bounding box center [874, 12] width 20 height 7
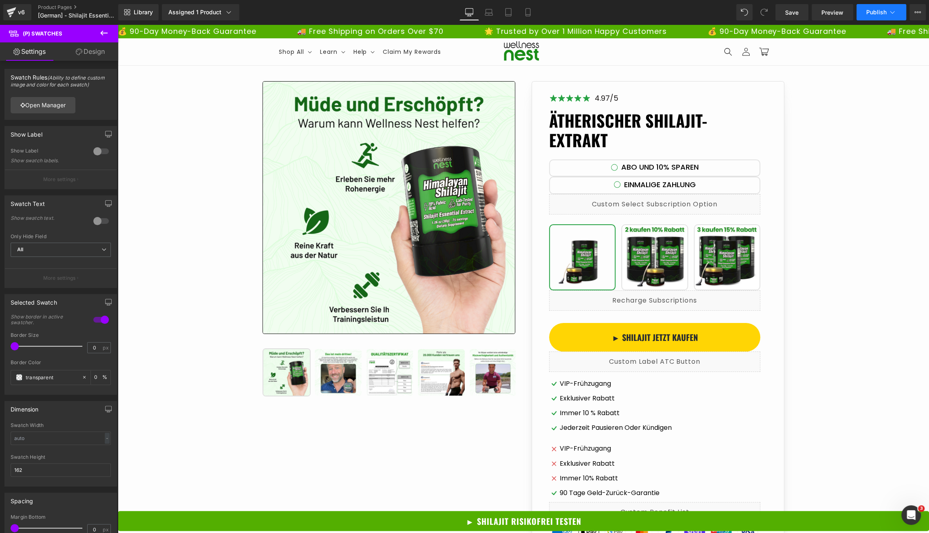
click at [877, 20] on button "Publish" at bounding box center [881, 12] width 50 height 16
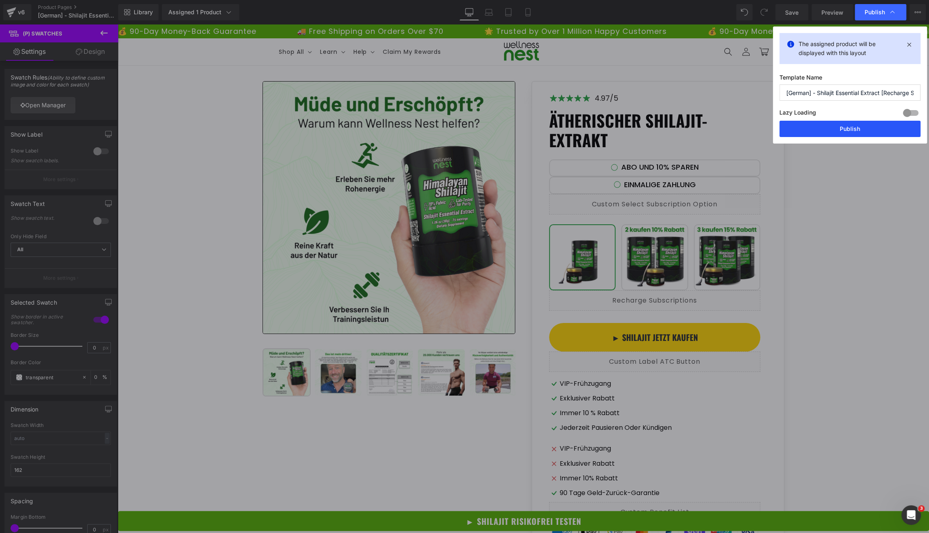
click at [851, 131] on button "Publish" at bounding box center [849, 129] width 141 height 16
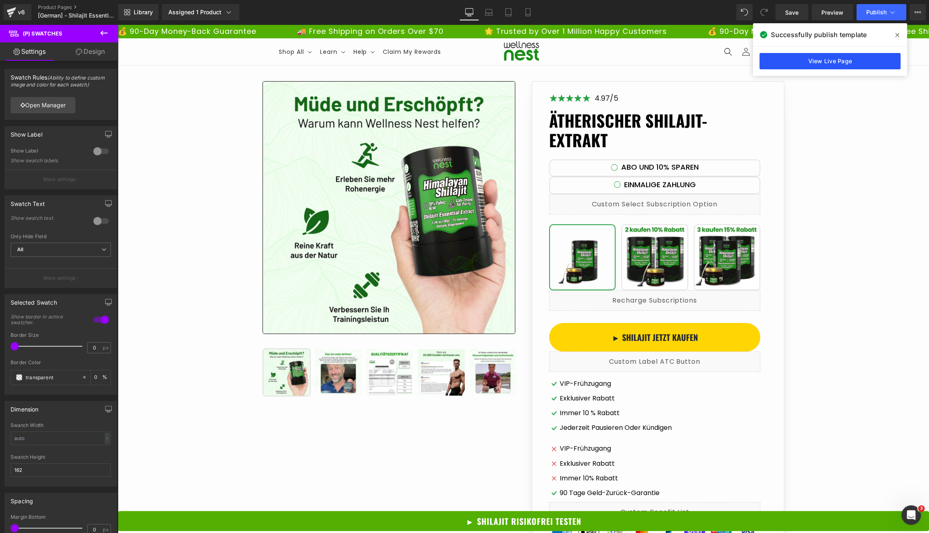
click at [810, 67] on link "View Live Page" at bounding box center [829, 61] width 141 height 16
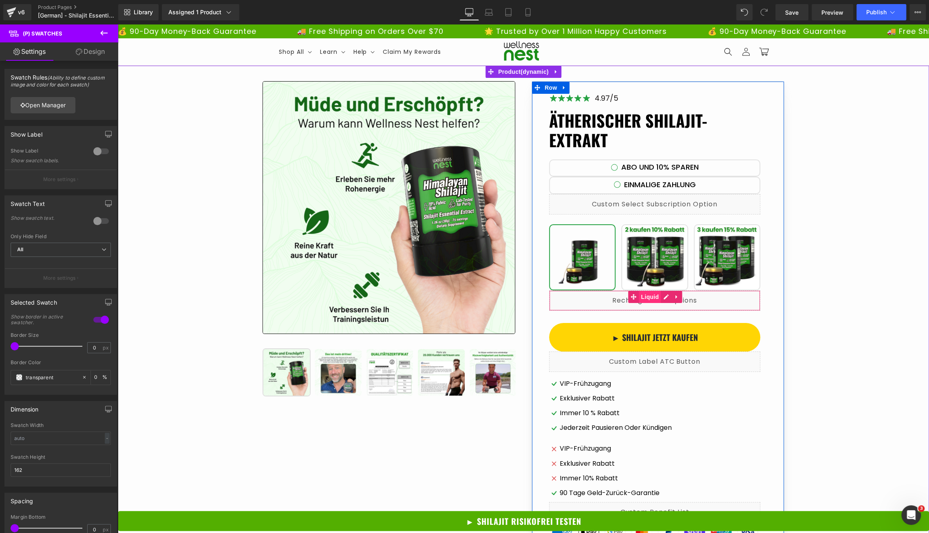
click at [654, 295] on span "Liquid" at bounding box center [650, 297] width 22 height 12
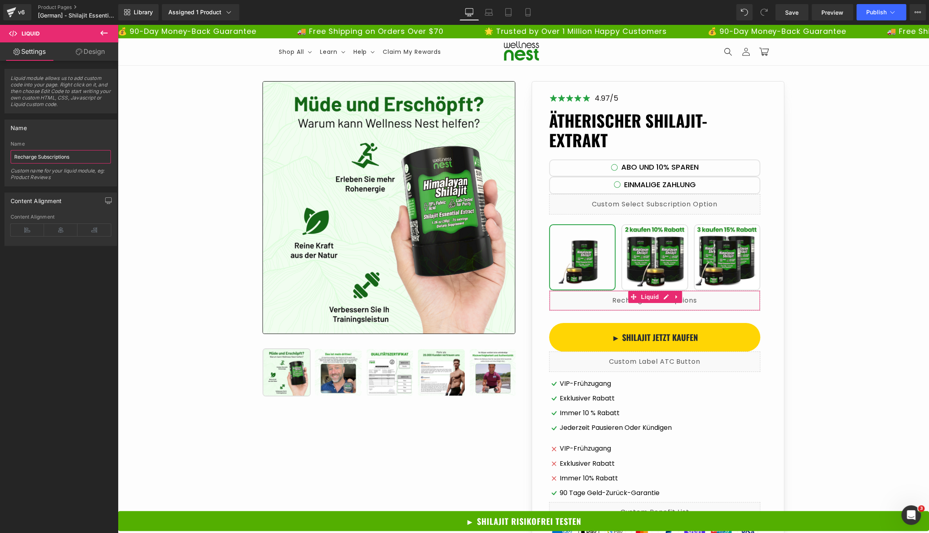
click at [70, 155] on input "Recharge Subscriptions" at bounding box center [61, 156] width 100 height 13
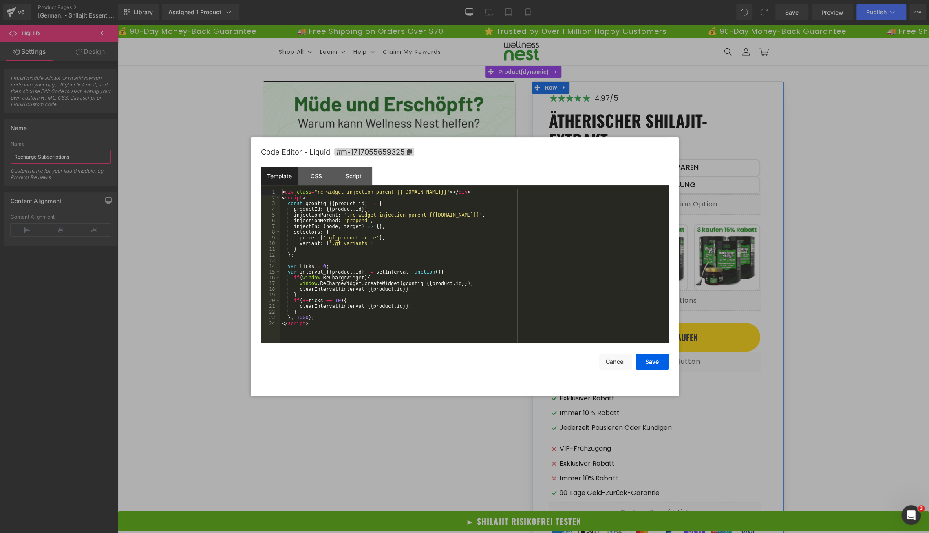
click at [663, 296] on div "Liquid" at bounding box center [654, 300] width 211 height 20
click at [625, 361] on button "Cancel" at bounding box center [615, 361] width 33 height 16
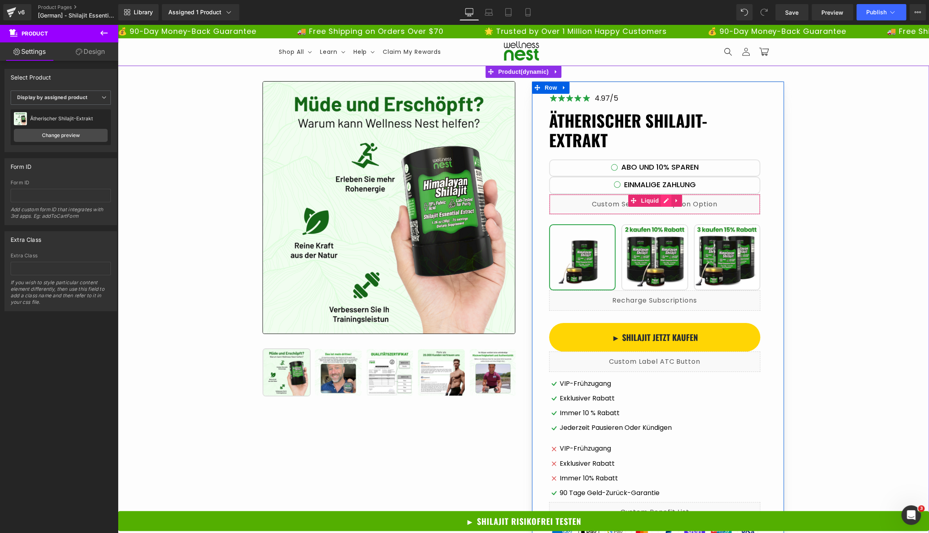
click at [669, 200] on div "Liquid" at bounding box center [654, 204] width 211 height 20
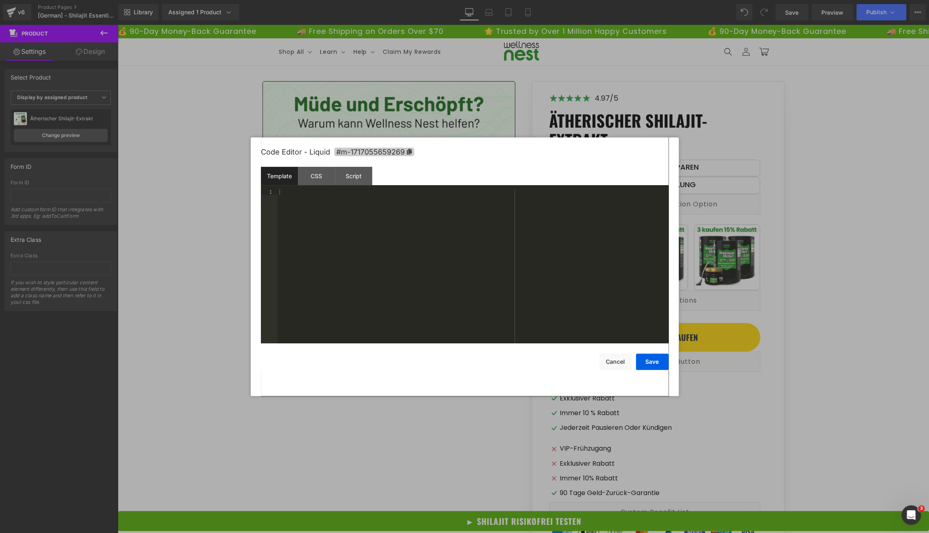
click at [407, 153] on icon at bounding box center [409, 152] width 6 height 6
click at [447, 163] on div "Code Editor - Liquid #m-1717055659269 Copied!" at bounding box center [464, 152] width 407 height 30
click at [315, 180] on div "CSS" at bounding box center [316, 176] width 37 height 18
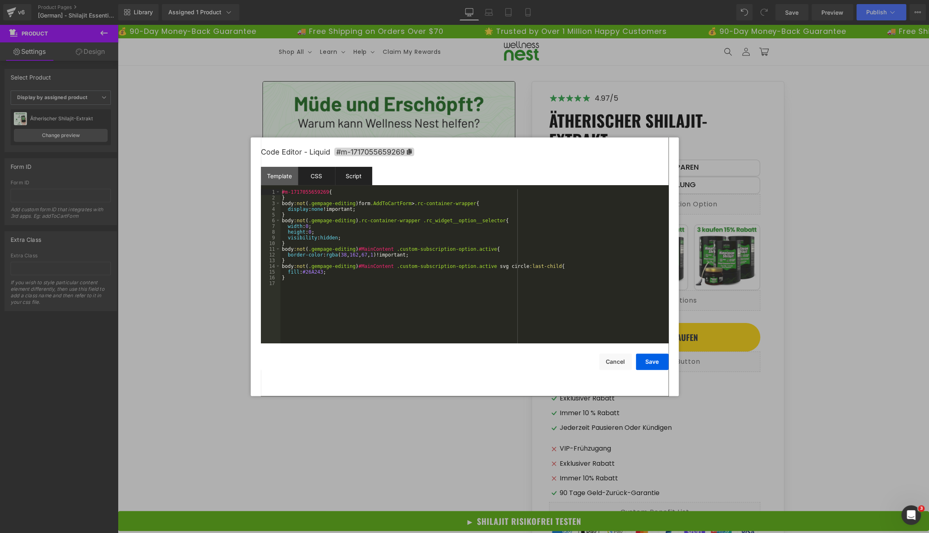
click at [340, 179] on div "Script" at bounding box center [353, 176] width 37 height 18
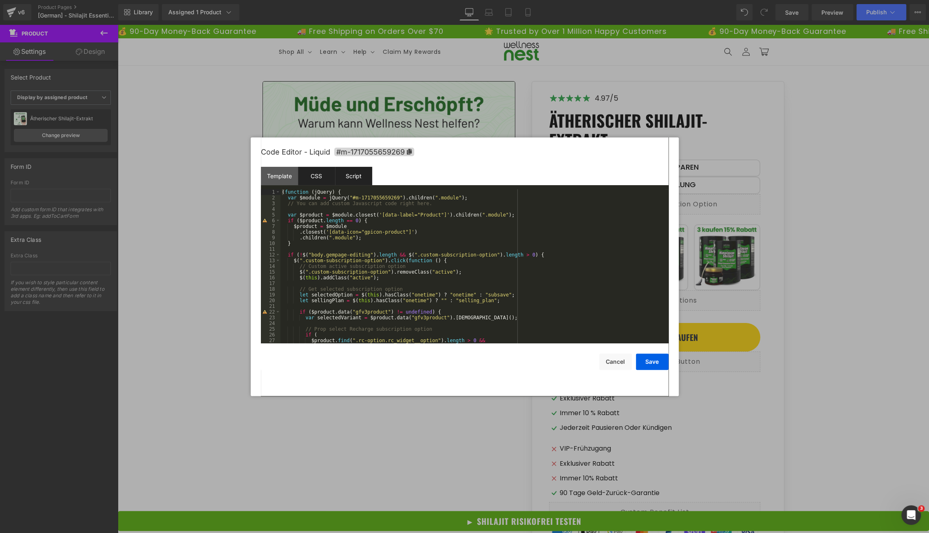
click at [316, 174] on div "CSS" at bounding box center [316, 176] width 37 height 18
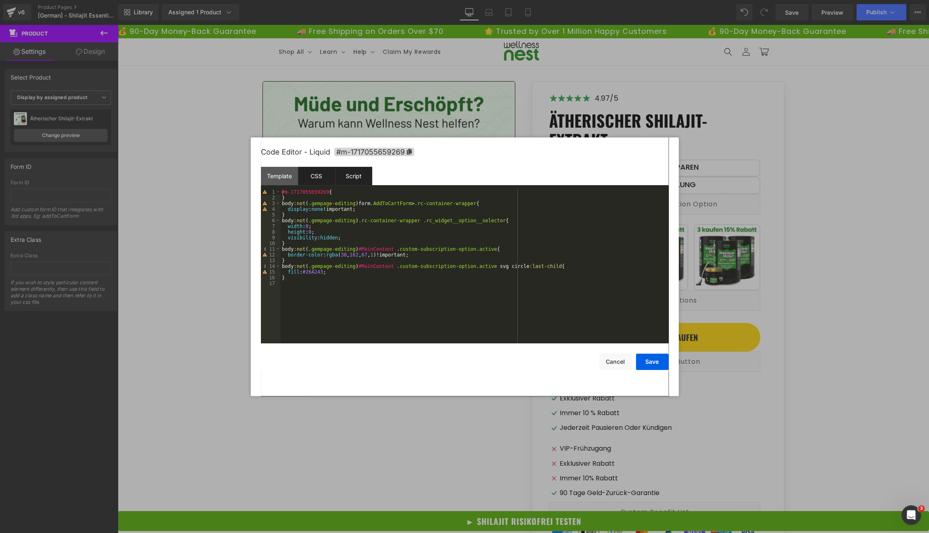
click at [354, 181] on div "Script" at bounding box center [353, 176] width 37 height 18
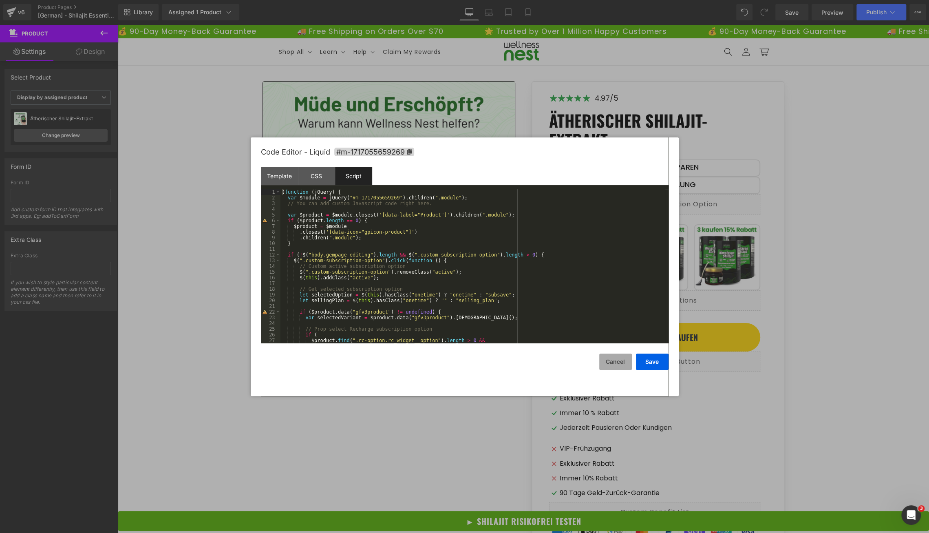
click at [610, 363] on button "Cancel" at bounding box center [615, 361] width 33 height 16
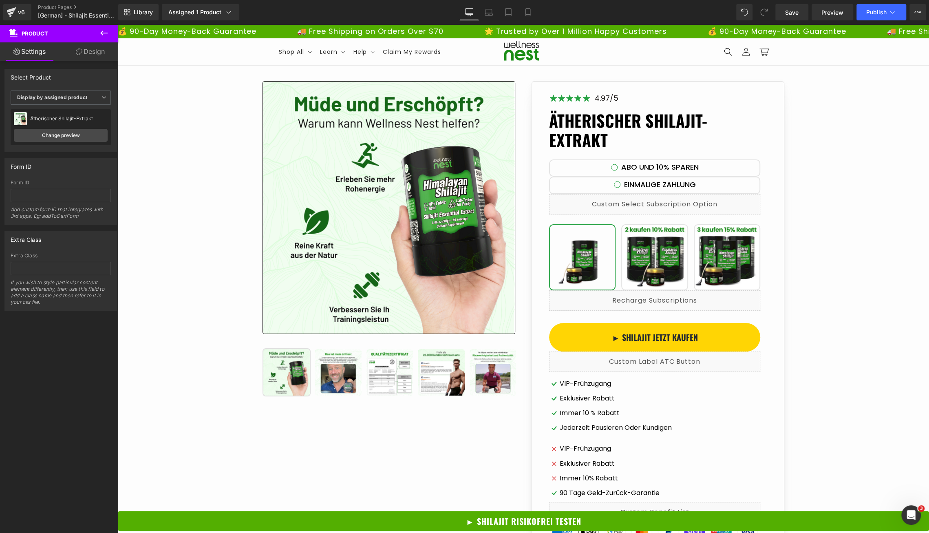
click at [264, 5] on div "Library Assigned 1 Product Product Preview Ätherischer Shilajit-Extrakt Manage …" at bounding box center [523, 12] width 811 height 16
click at [17, 12] on div "v6" at bounding box center [21, 12] width 10 height 11
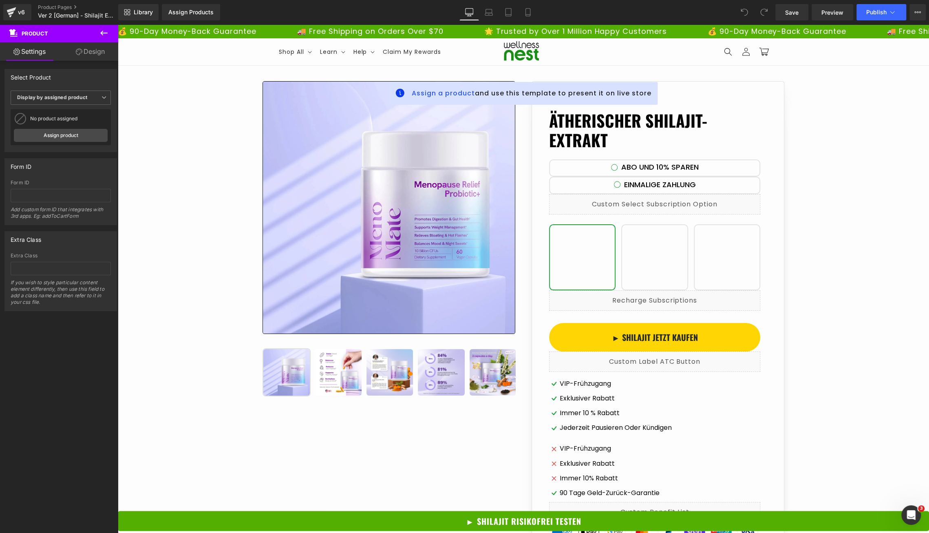
click at [99, 34] on icon at bounding box center [104, 33] width 10 height 10
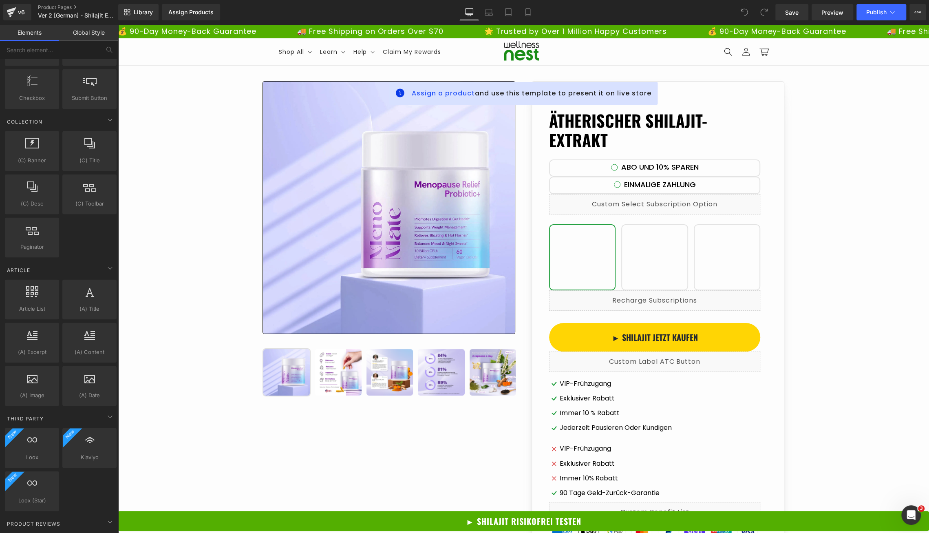
scroll to position [1401, 0]
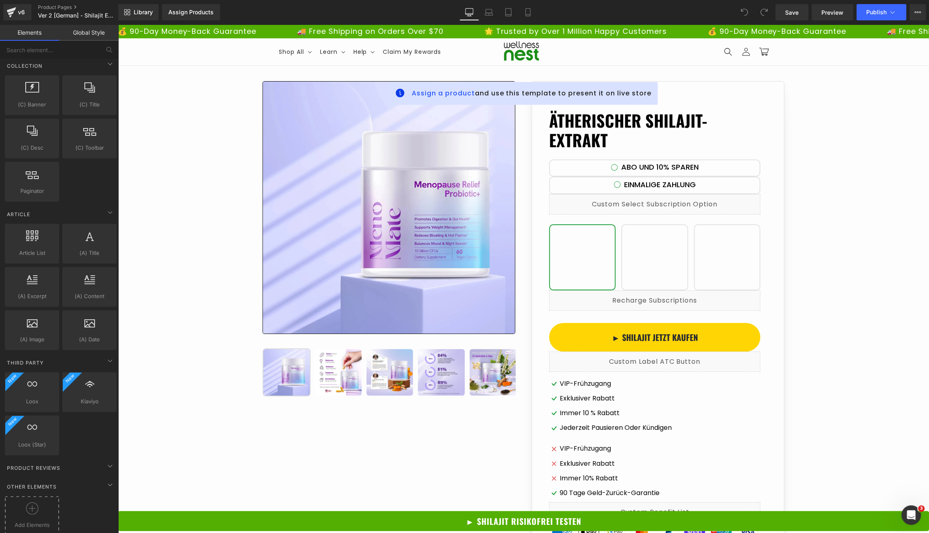
click at [32, 502] on icon at bounding box center [32, 508] width 12 height 12
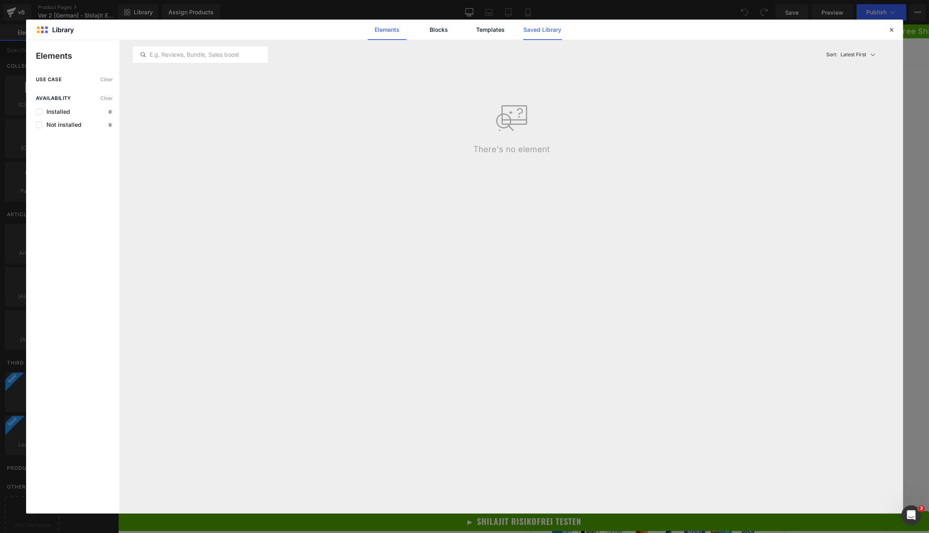
click at [557, 469] on link "Saved Library" at bounding box center [557, 470] width 1 height 3
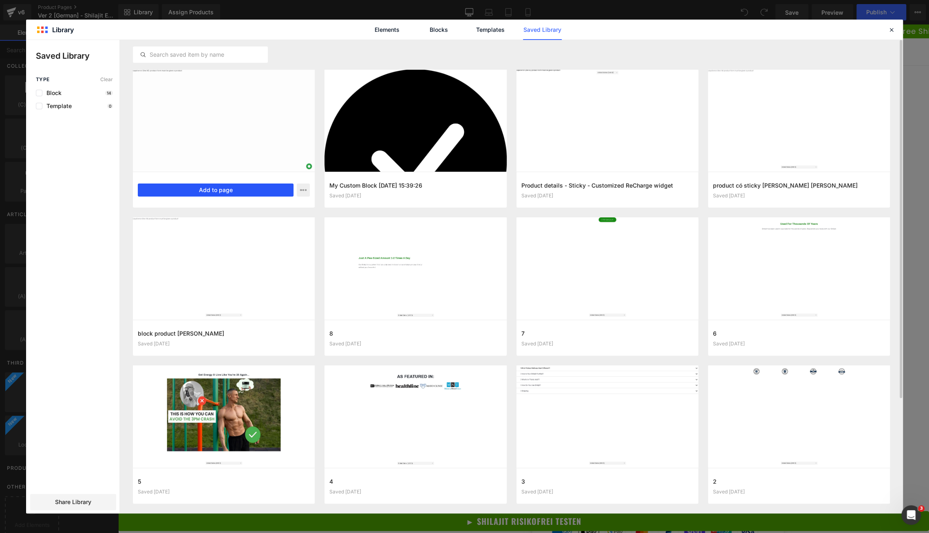
click at [209, 194] on button "Add to page" at bounding box center [216, 189] width 156 height 13
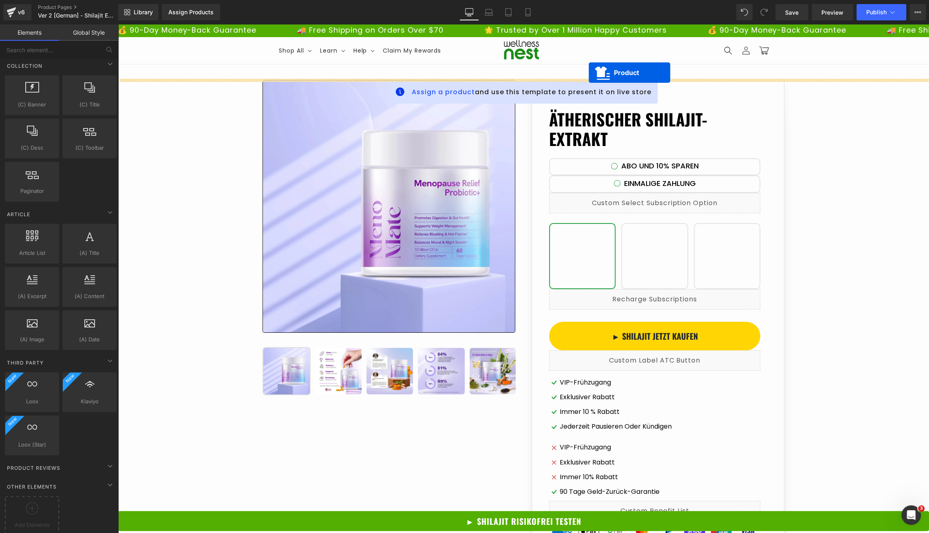
scroll to position [0, 0]
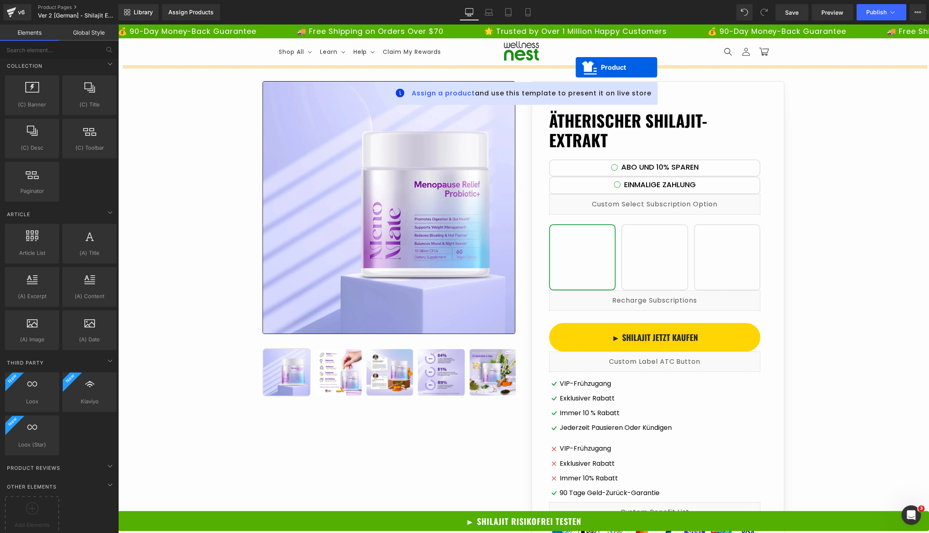
drag, startPoint x: 492, startPoint y: 78, endPoint x: 575, endPoint y: 67, distance: 84.3
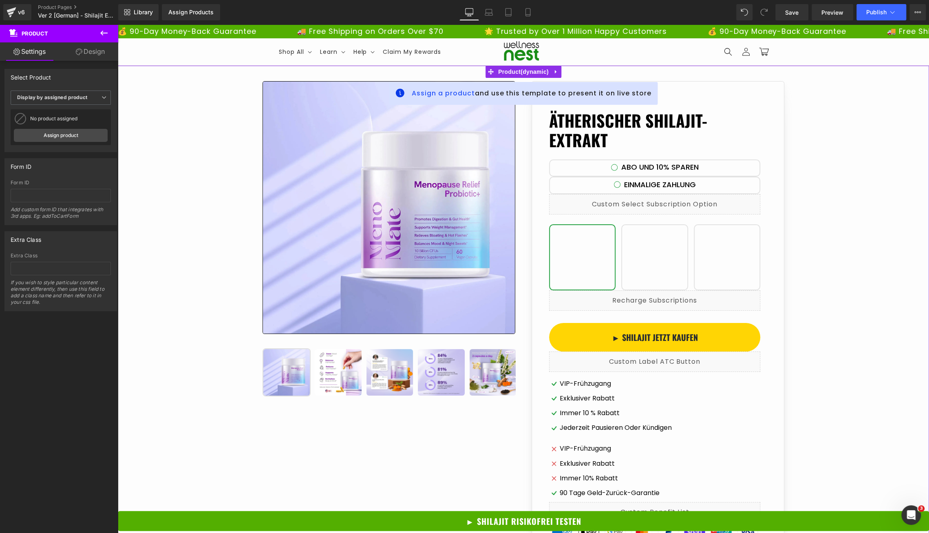
click at [534, 72] on span "Product" at bounding box center [523, 72] width 55 height 12
click at [553, 72] on icon at bounding box center [556, 71] width 6 height 6
click at [566, 73] on link at bounding box center [561, 72] width 11 height 12
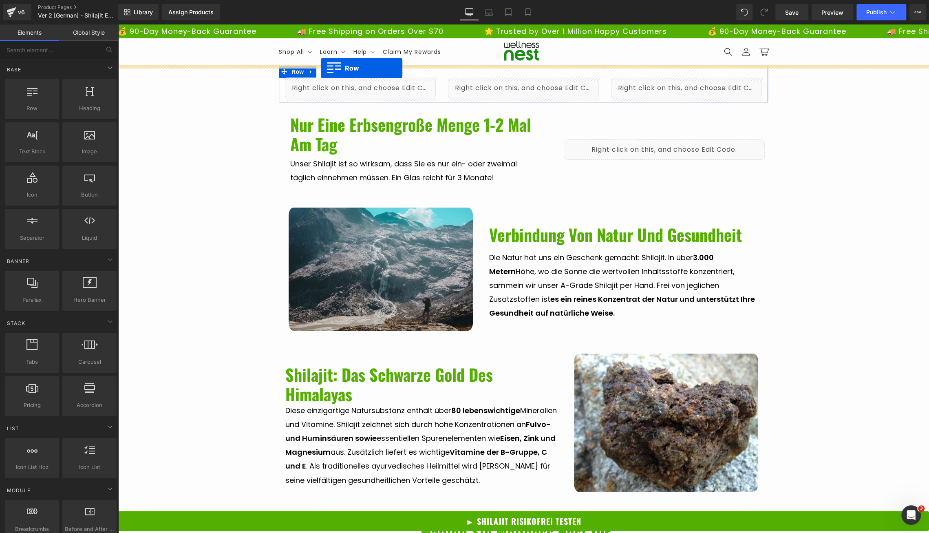
drag, startPoint x: 142, startPoint y: 131, endPoint x: 321, endPoint y: 68, distance: 189.2
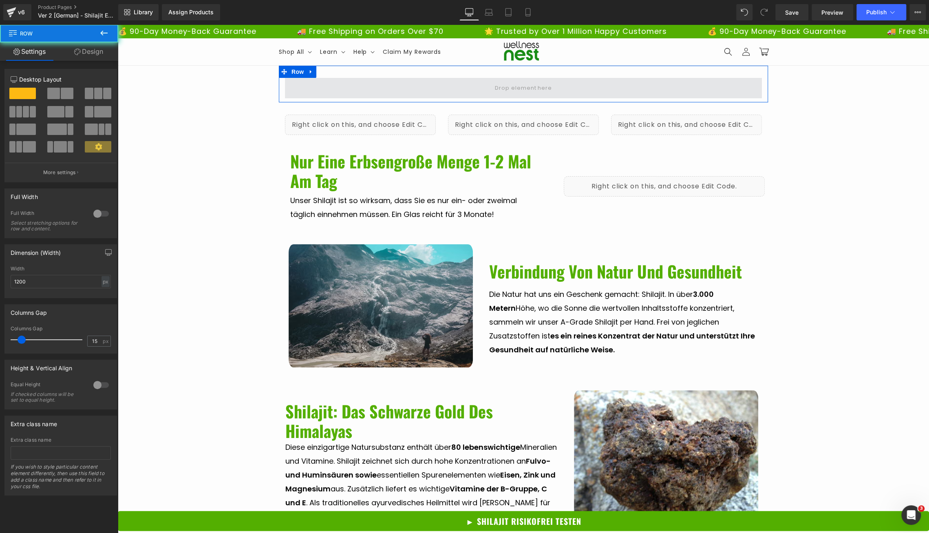
click at [414, 85] on span at bounding box center [523, 88] width 477 height 20
click at [491, 82] on span at bounding box center [523, 88] width 477 height 20
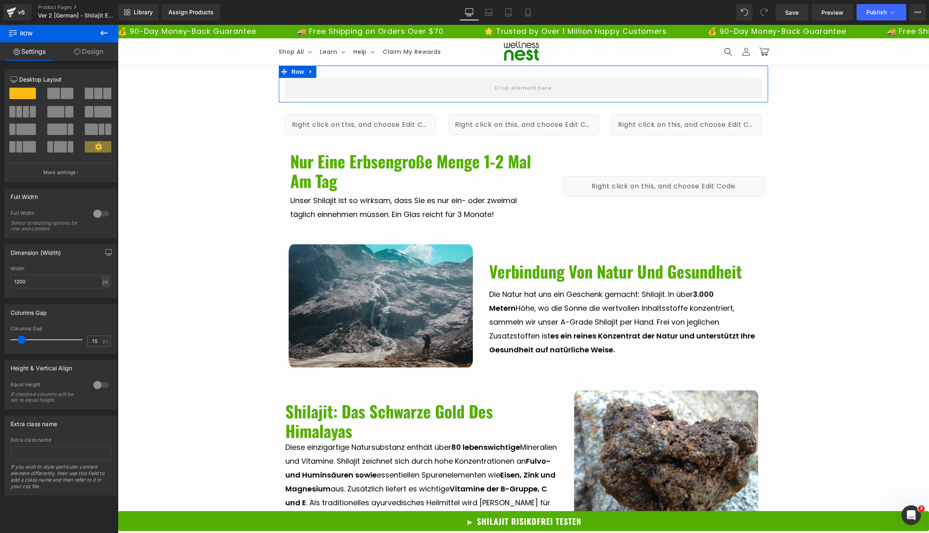
click at [101, 49] on link "Design" at bounding box center [88, 51] width 59 height 18
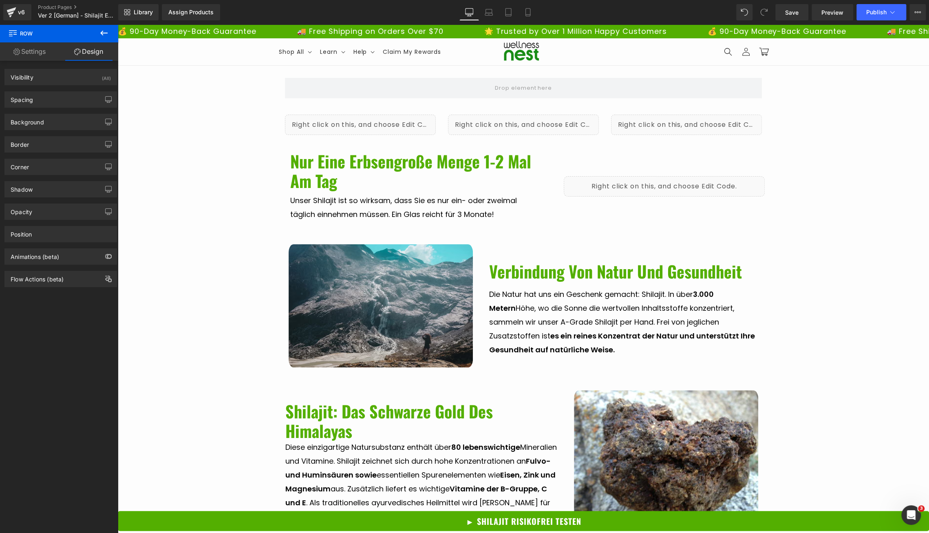
click at [100, 31] on icon at bounding box center [104, 33] width 10 height 10
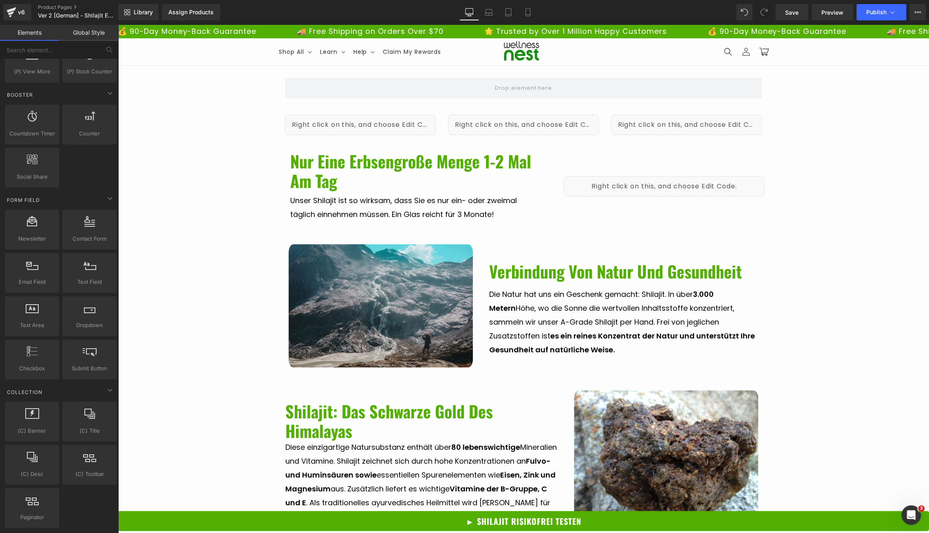
scroll to position [1401, 0]
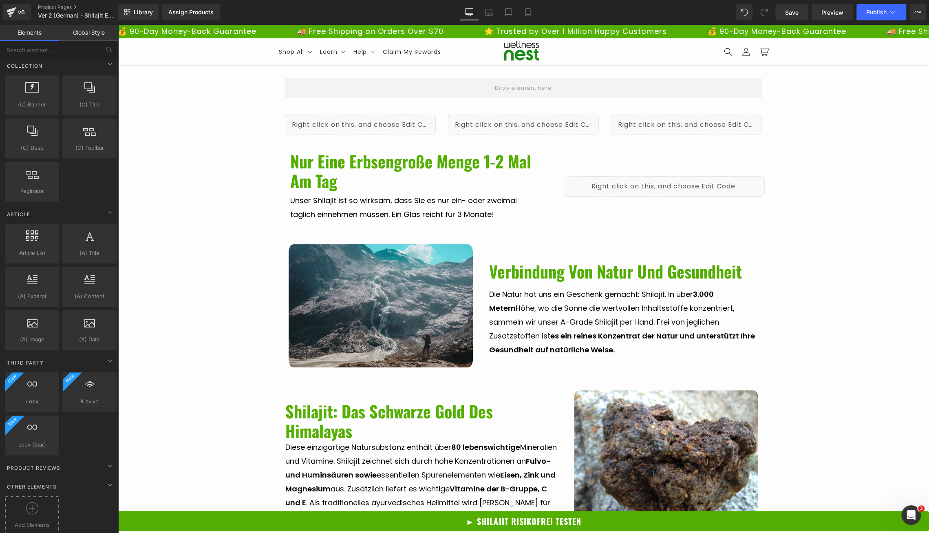
click at [40, 502] on div at bounding box center [32, 511] width 50 height 18
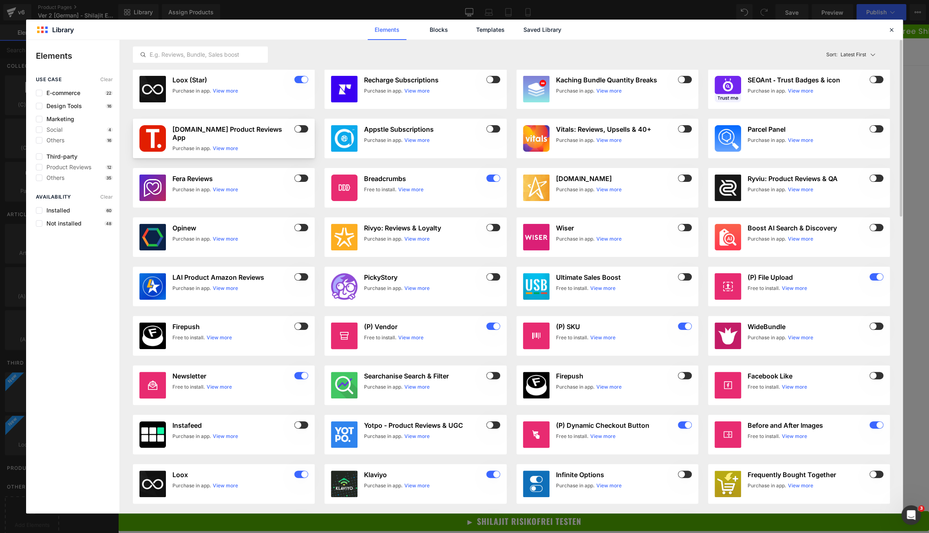
scroll to position [0, 0]
click at [496, 80] on span at bounding box center [493, 78] width 14 height 7
click at [564, 41] on div "Latest First Most View Latest First Sort: Latest First" at bounding box center [511, 54] width 757 height 29
click at [0, 0] on link "Saved Library" at bounding box center [0, 0] width 0 height 0
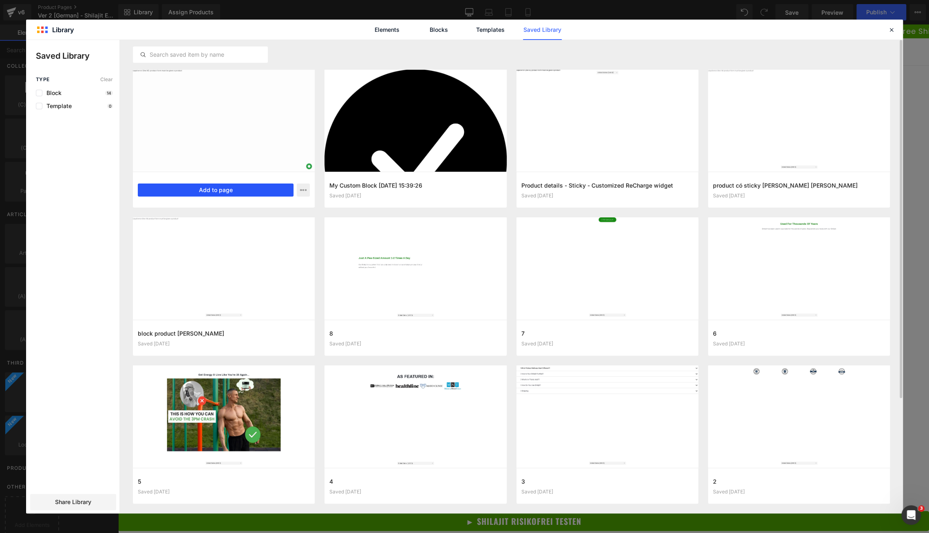
click at [253, 189] on button "Add to page" at bounding box center [216, 189] width 156 height 13
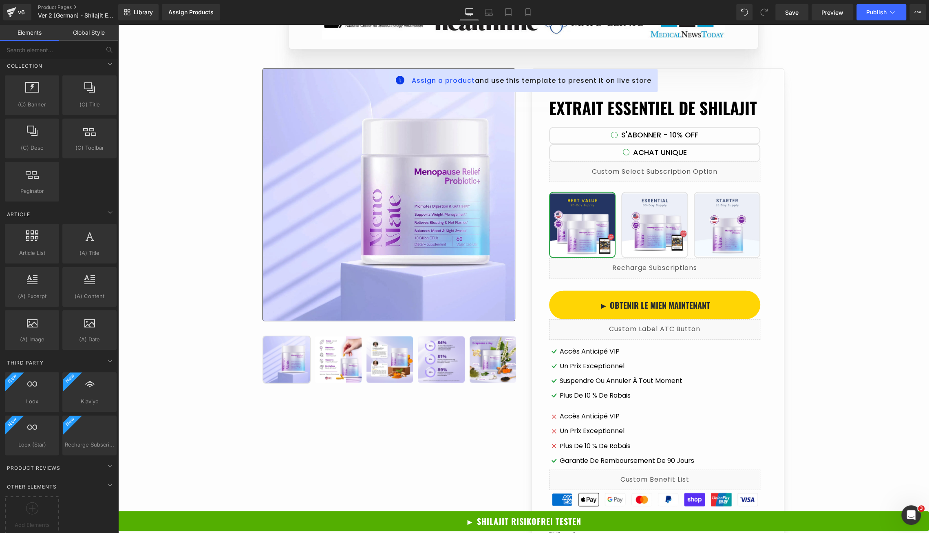
scroll to position [4289, 0]
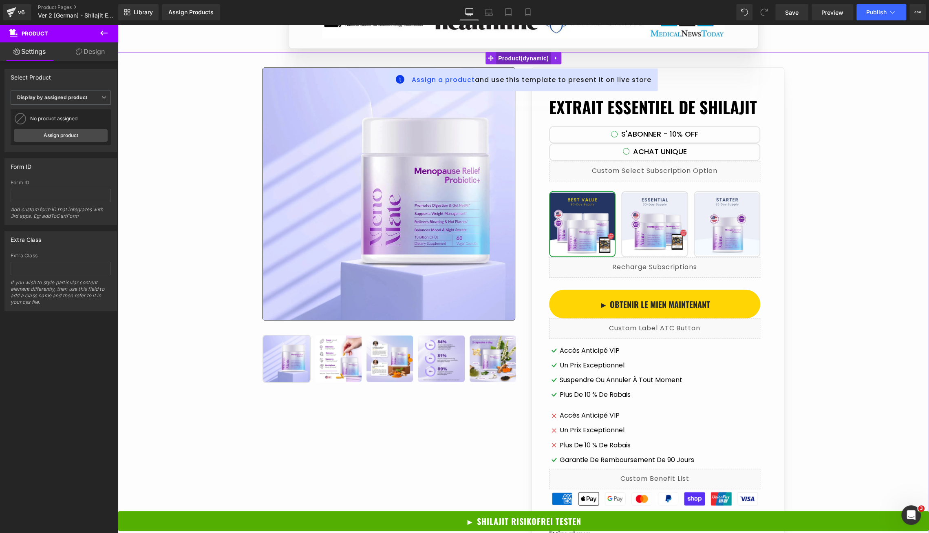
click at [498, 64] on span "Product" at bounding box center [523, 58] width 55 height 12
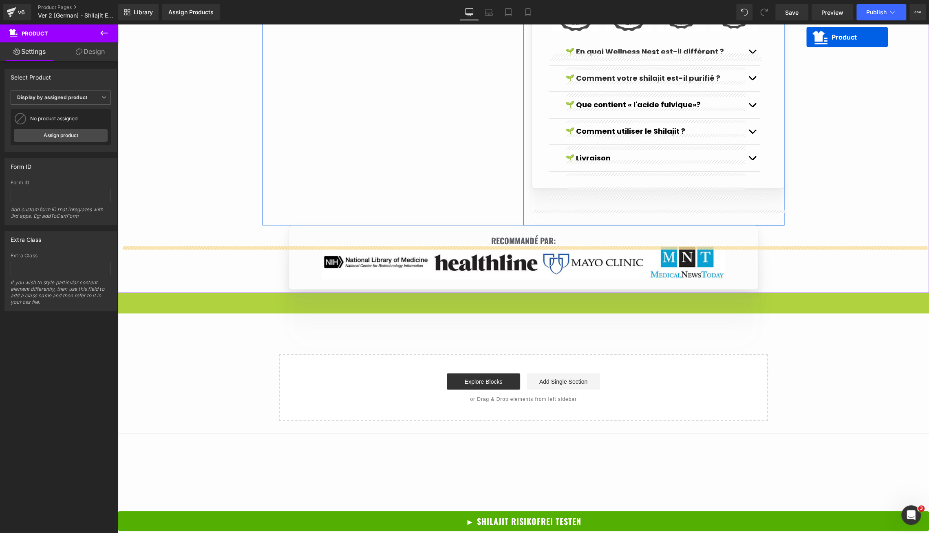
scroll to position [4038, 0]
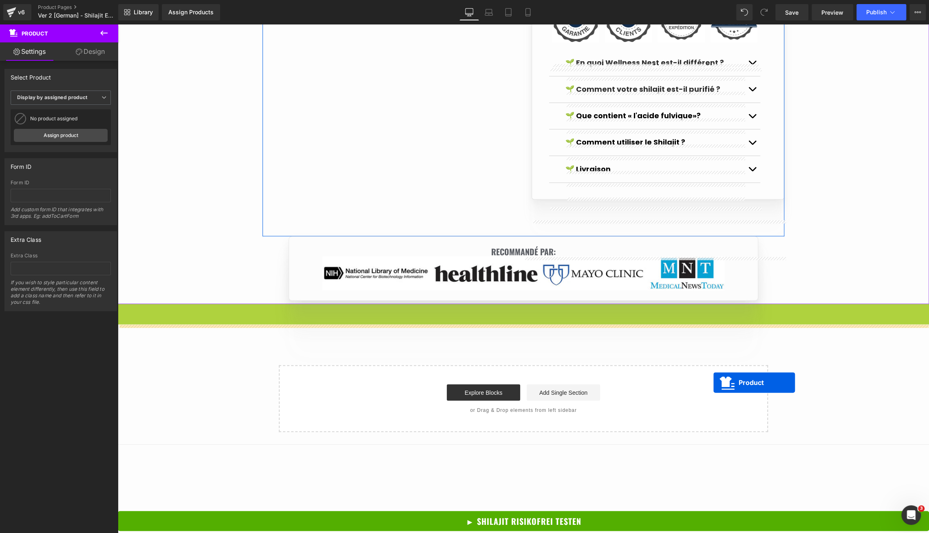
drag, startPoint x: 493, startPoint y: 79, endPoint x: 713, endPoint y: 382, distance: 374.9
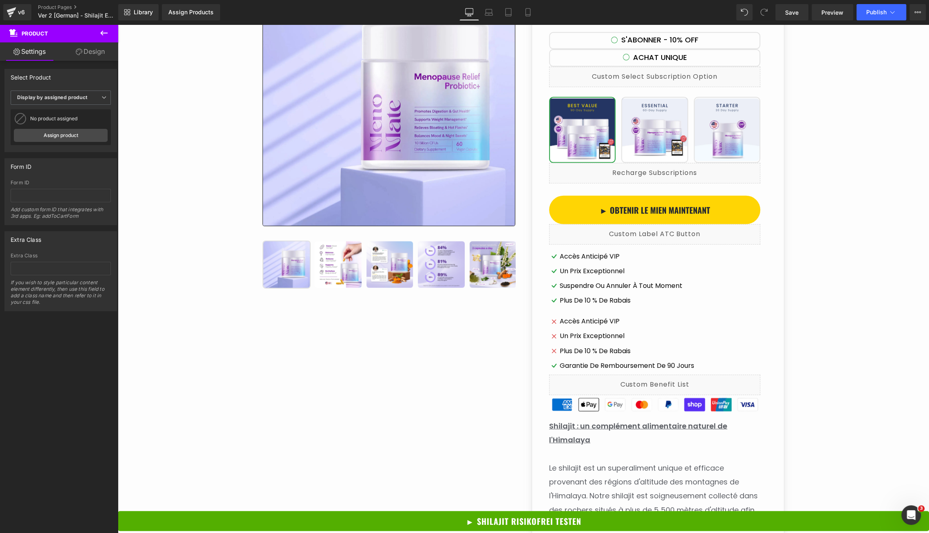
scroll to position [4379, 0]
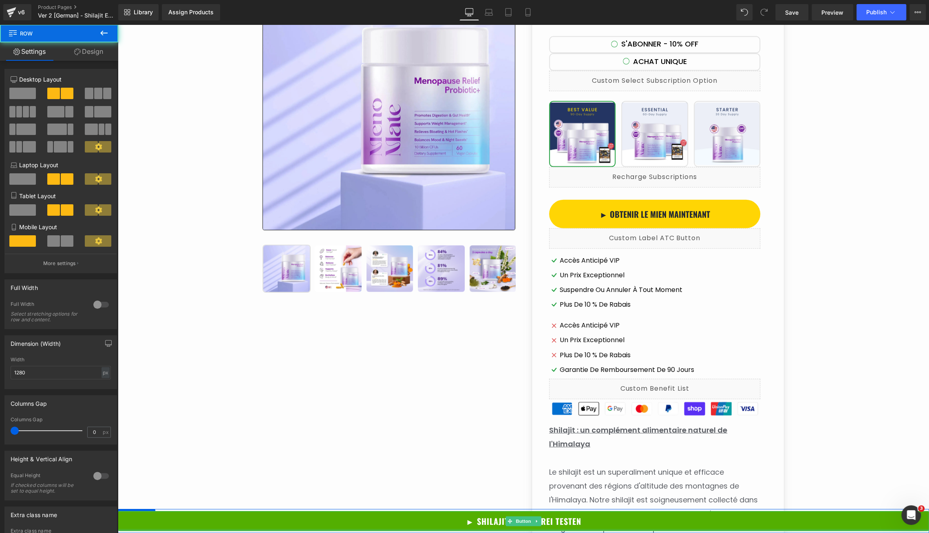
click at [311, 460] on div "Sale Off (P) Image ‹" at bounding box center [523, 479] width 522 height 1035
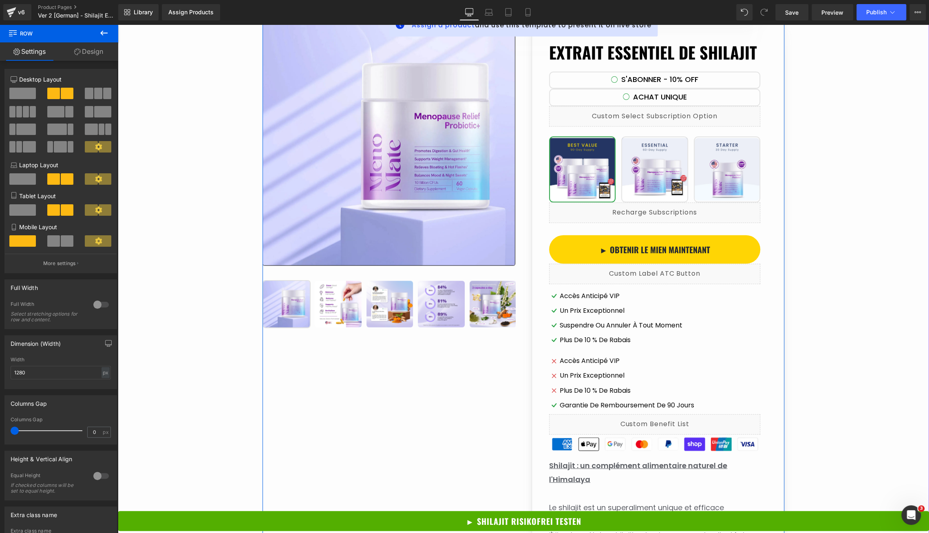
scroll to position [4314, 0]
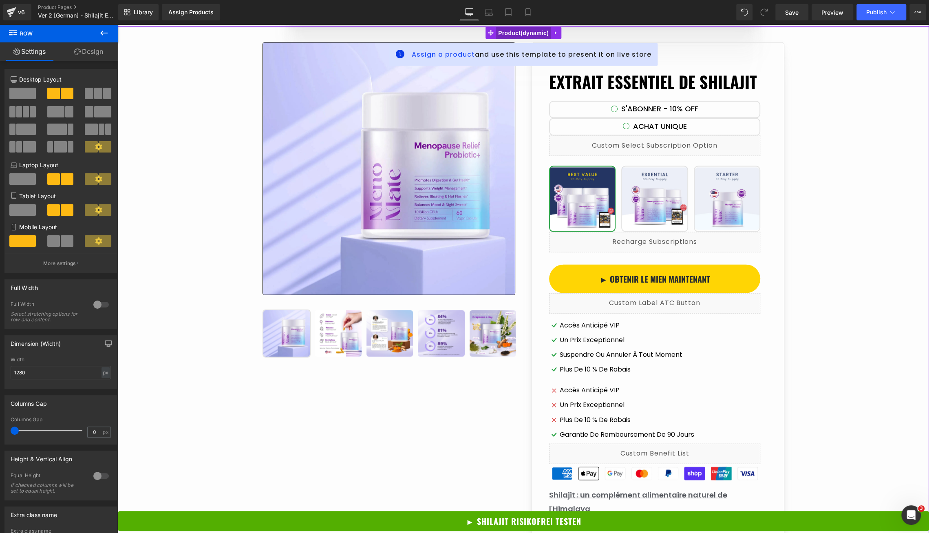
click at [537, 39] on span "Product" at bounding box center [523, 33] width 55 height 12
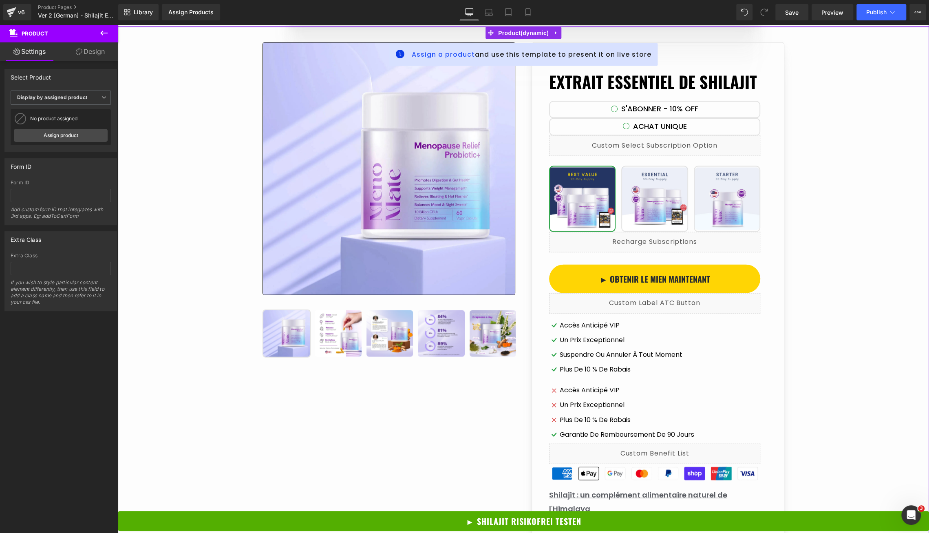
click at [62, 142] on div "No product assigned Extraits de Shilajit à base d'eau Assign product" at bounding box center [61, 127] width 100 height 36
click at [62, 141] on div "No product assigned Extraits de Shilajit à base d'eau Assign product" at bounding box center [61, 127] width 100 height 36
click at [61, 139] on link "Assign product" at bounding box center [61, 135] width 94 height 13
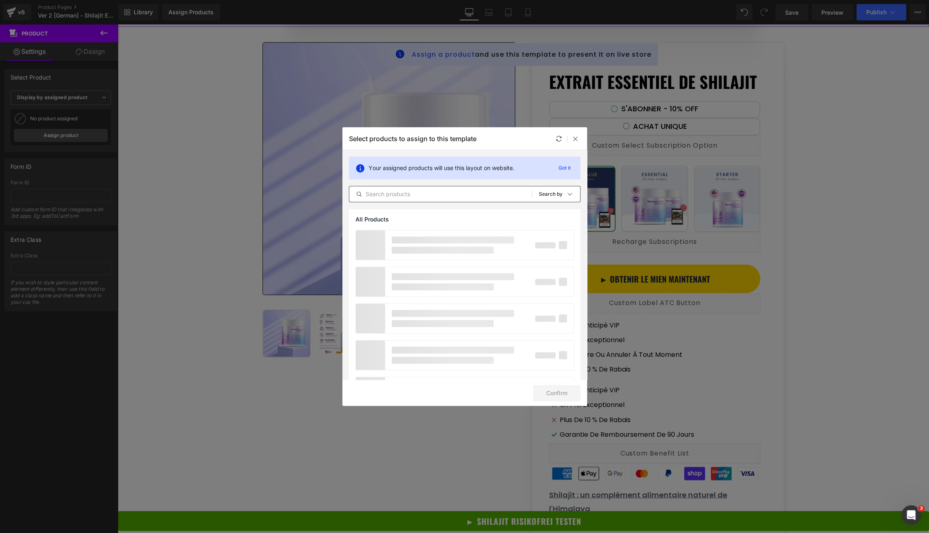
click at [387, 194] on input "text" at bounding box center [440, 194] width 183 height 10
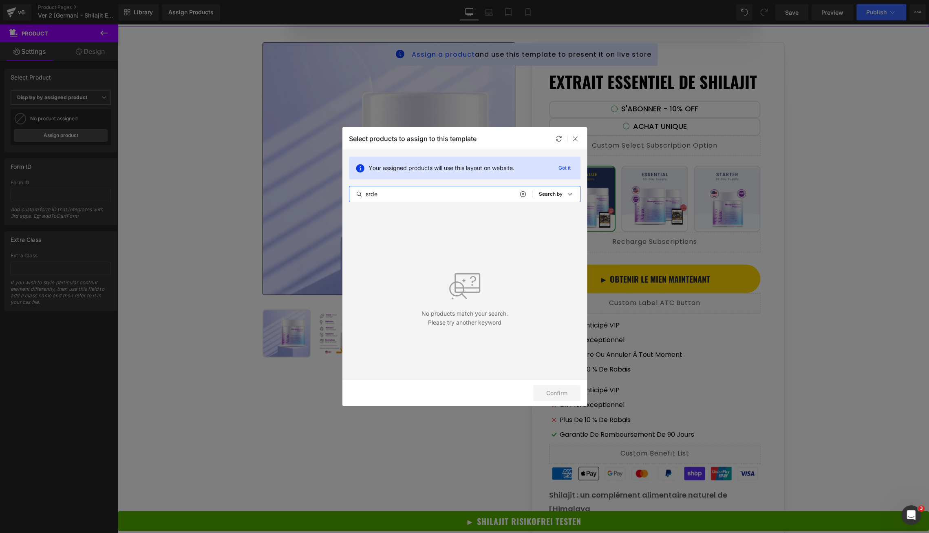
click at [434, 196] on input "srde" at bounding box center [440, 194] width 183 height 10
paste input "Ätherischer Shilajit-Extrakt"
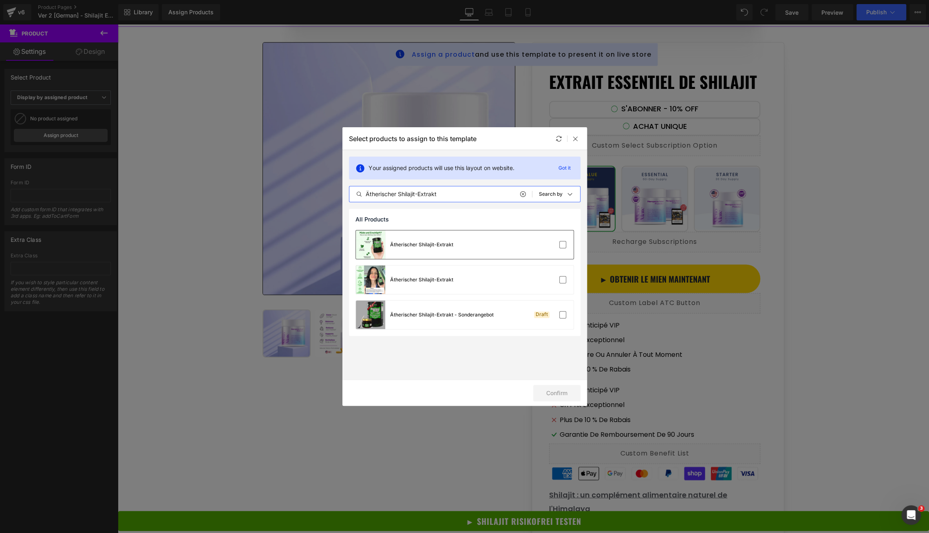
type input "Ätherischer Shilajit-Extrakt"
click at [524, 244] on div "Ätherischer Shilajit-Extrakt" at bounding box center [465, 244] width 218 height 29
click at [558, 389] on button "Confirm" at bounding box center [556, 393] width 47 height 16
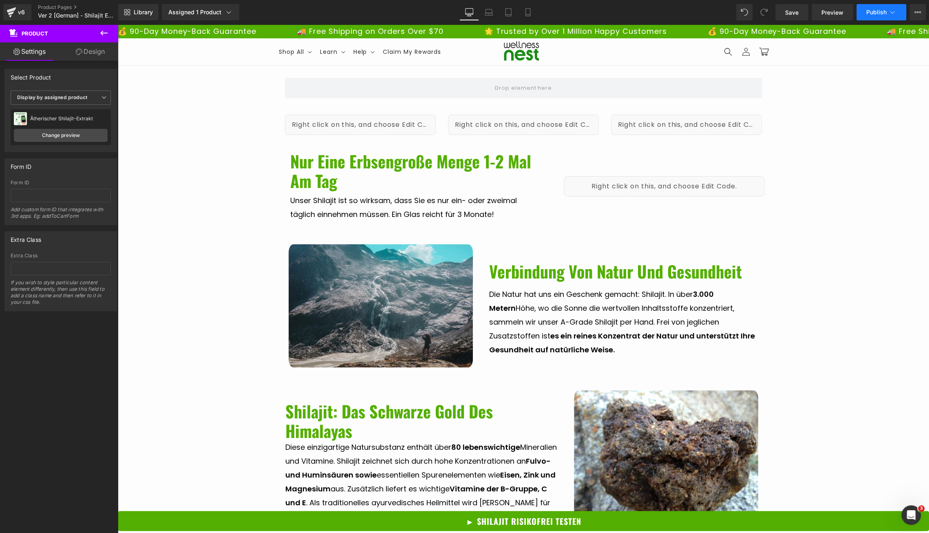
click at [874, 8] on button "Publish" at bounding box center [881, 12] width 50 height 16
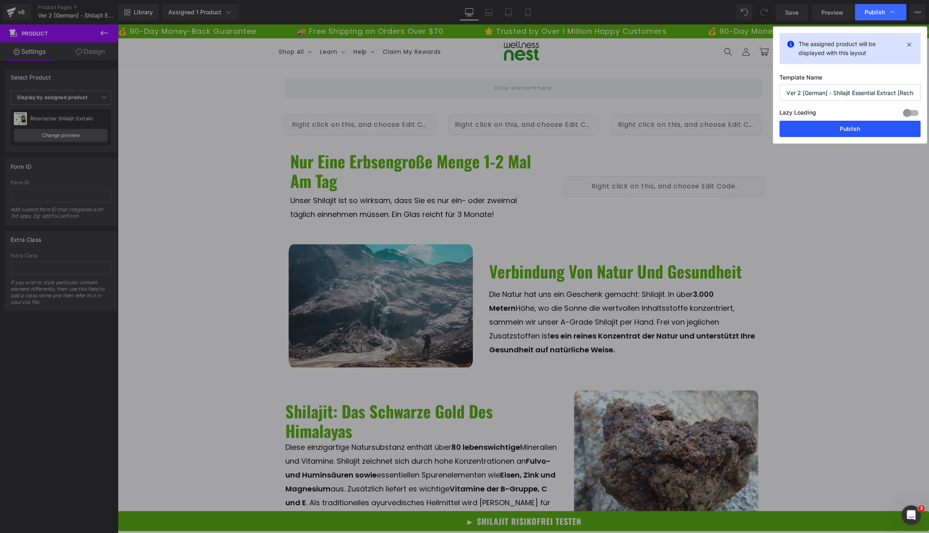
drag, startPoint x: 837, startPoint y: 133, endPoint x: 744, endPoint y: 241, distance: 142.1
click at [837, 133] on button "Publish" at bounding box center [849, 129] width 141 height 16
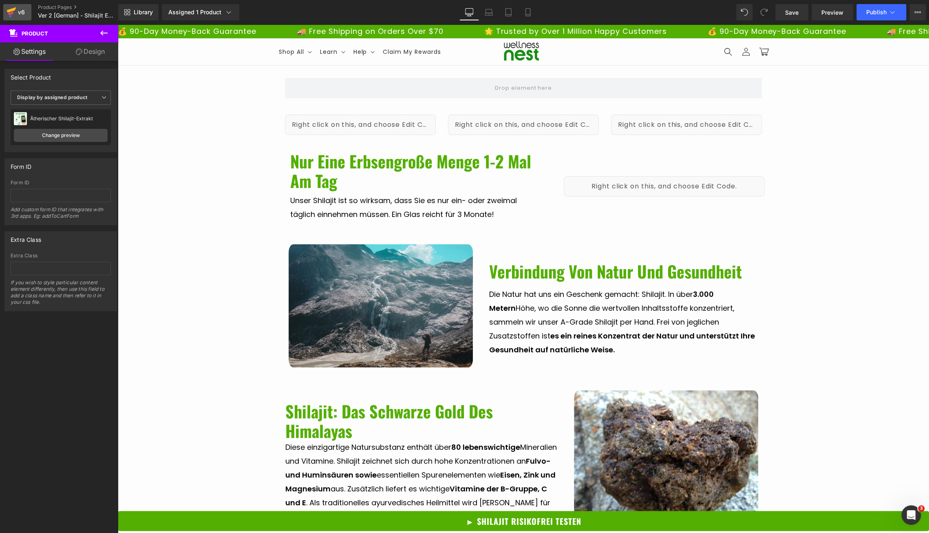
click at [24, 15] on div "v6" at bounding box center [21, 12] width 10 height 11
